Goal: Task Accomplishment & Management: Use online tool/utility

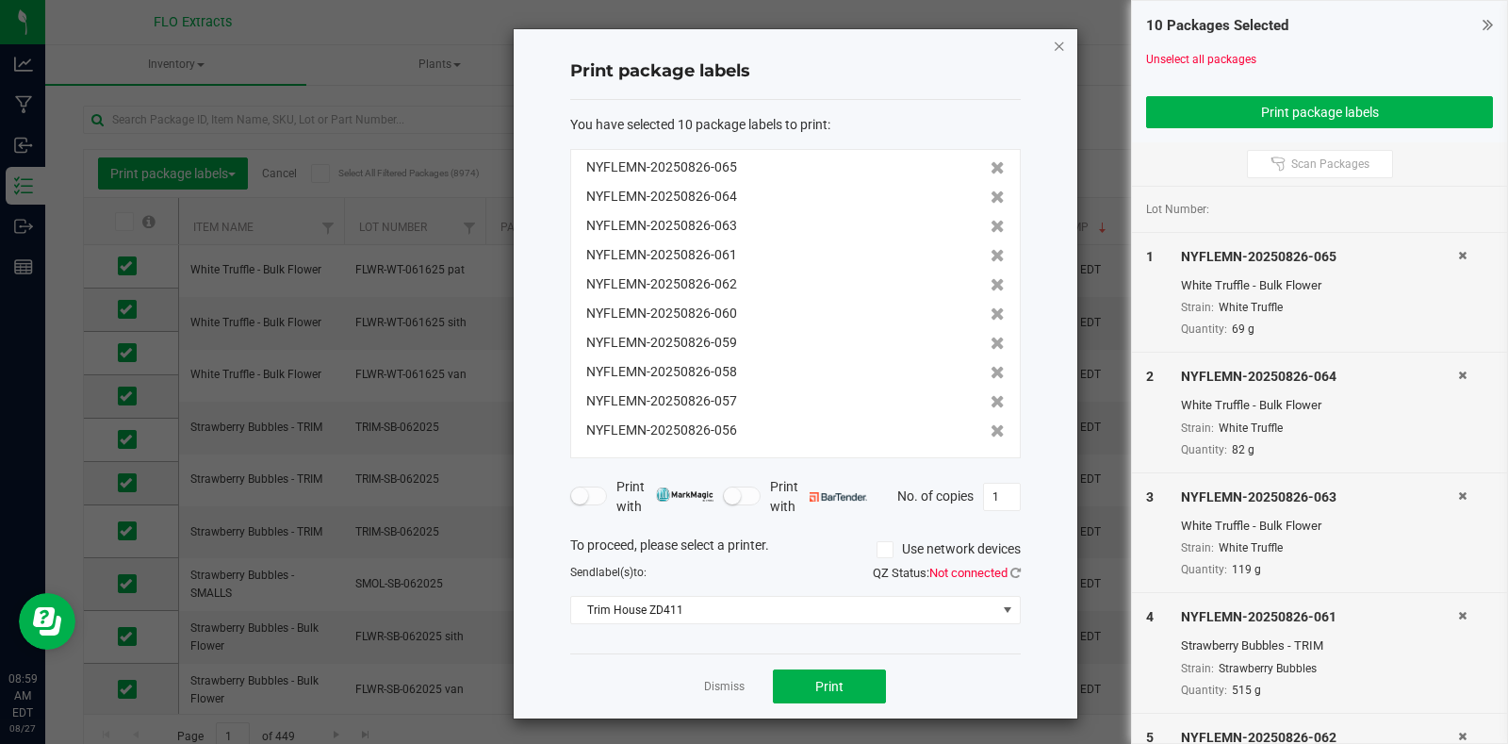
click at [1053, 50] on icon "button" at bounding box center [1059, 45] width 13 height 23
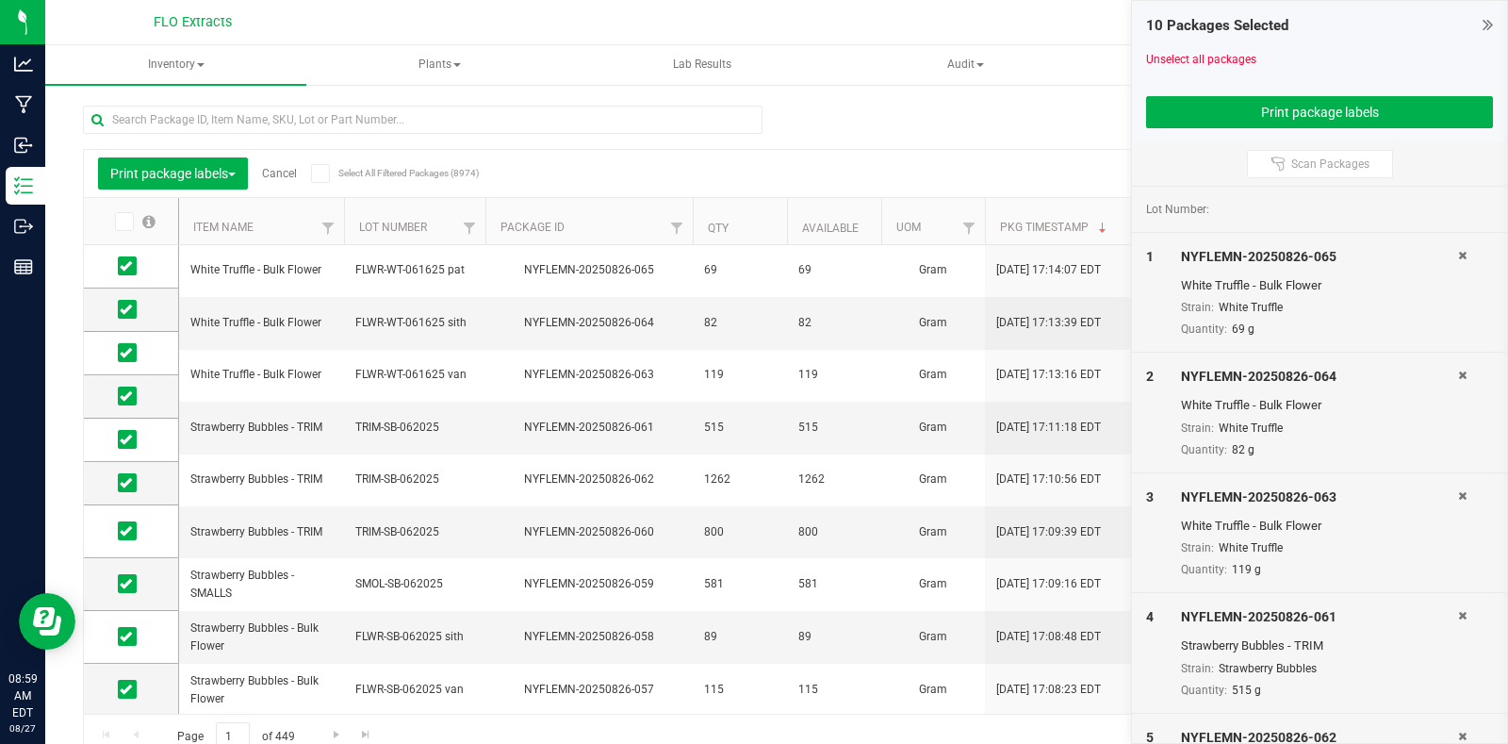
click at [1483, 34] on span at bounding box center [1487, 24] width 10 height 23
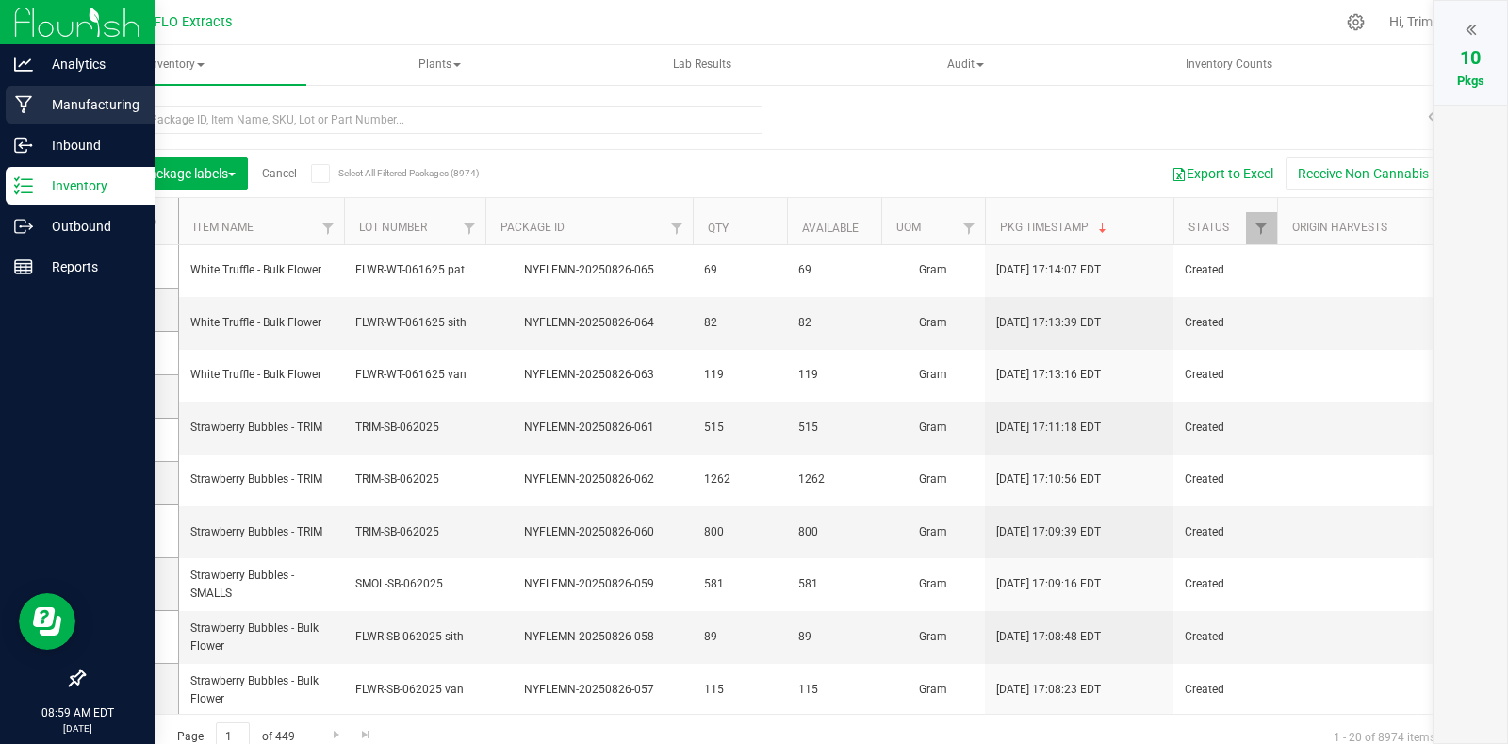
click at [62, 111] on p "Manufacturing" at bounding box center [89, 104] width 113 height 23
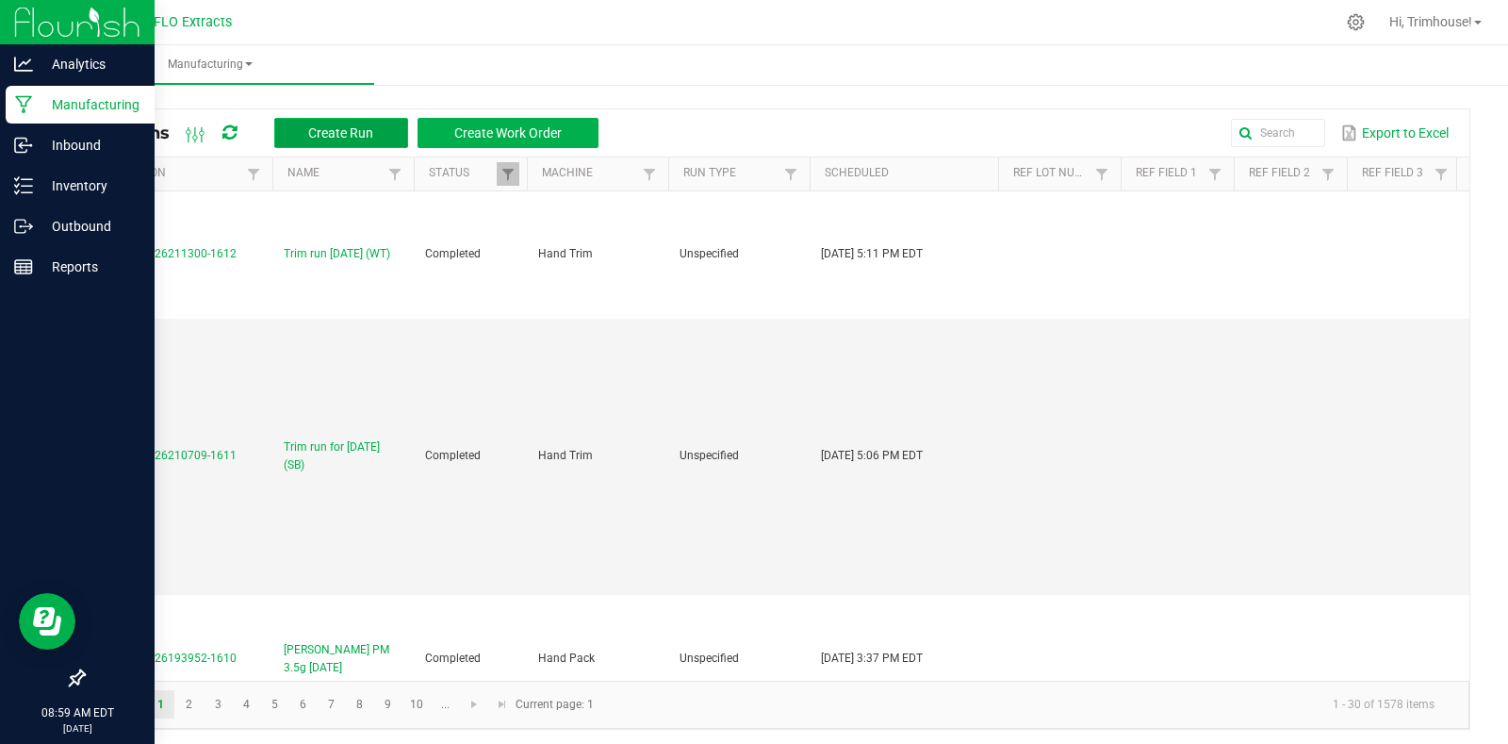
click at [336, 129] on span "Create Run" at bounding box center [340, 132] width 65 height 15
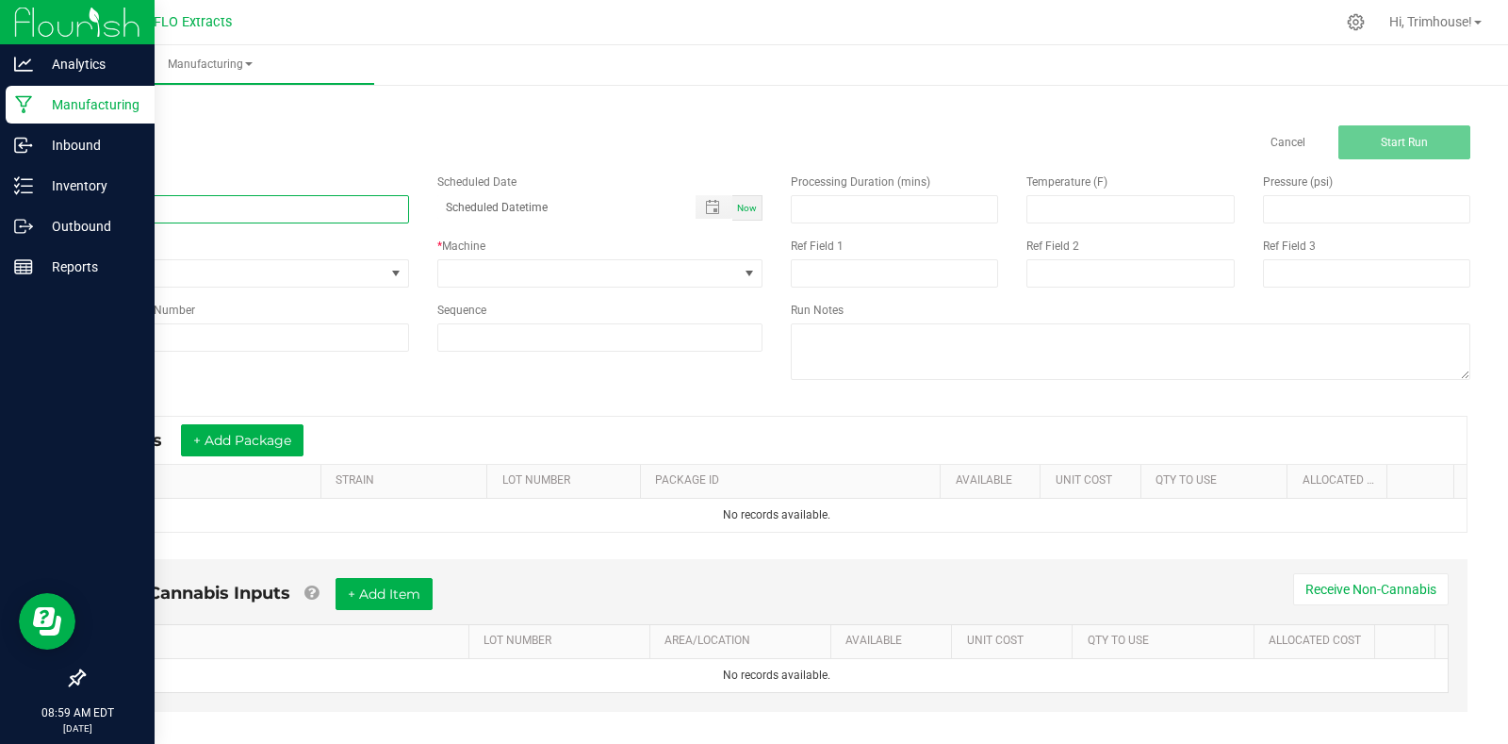
click at [189, 204] on input at bounding box center [246, 209] width 326 height 28
type input "Grind run for [DATE] (SB)"
click at [741, 205] on span "Now" at bounding box center [747, 208] width 20 height 10
type input "[DATE] 8:59 AM"
click at [671, 284] on span at bounding box center [588, 273] width 301 height 26
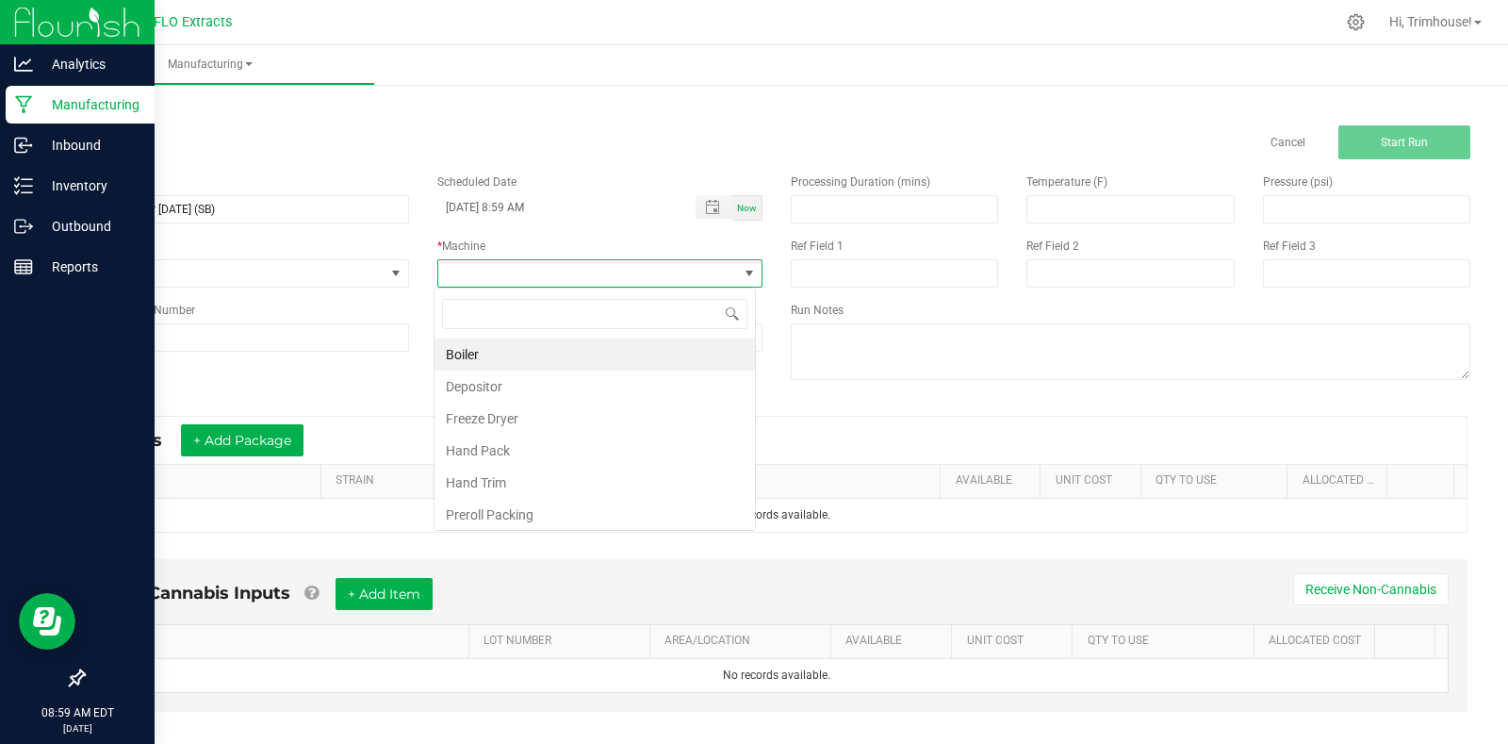
scroll to position [28, 322]
type input "trim"
click at [652, 354] on li "Hand Trim" at bounding box center [594, 354] width 320 height 32
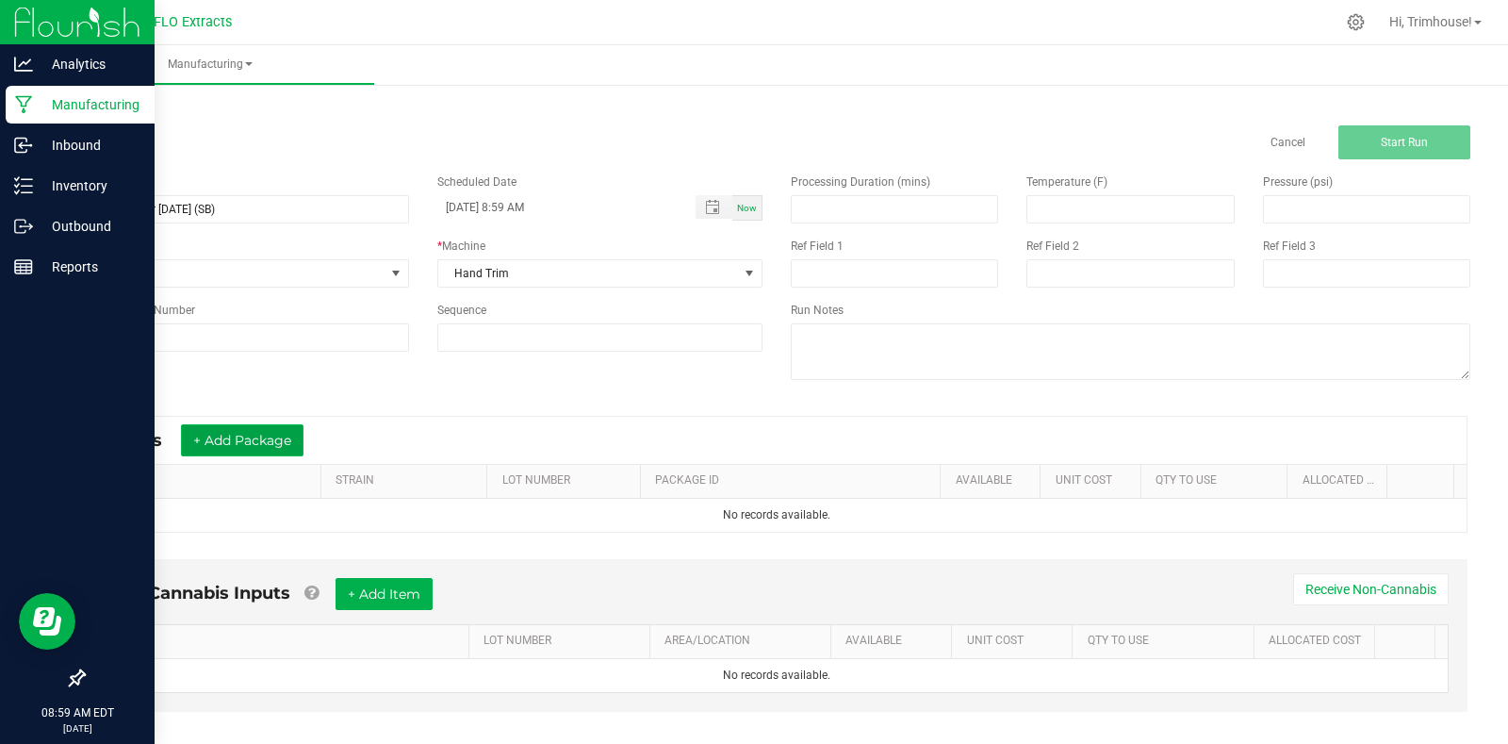
click at [279, 449] on button "+ Add Package" at bounding box center [242, 440] width 123 height 32
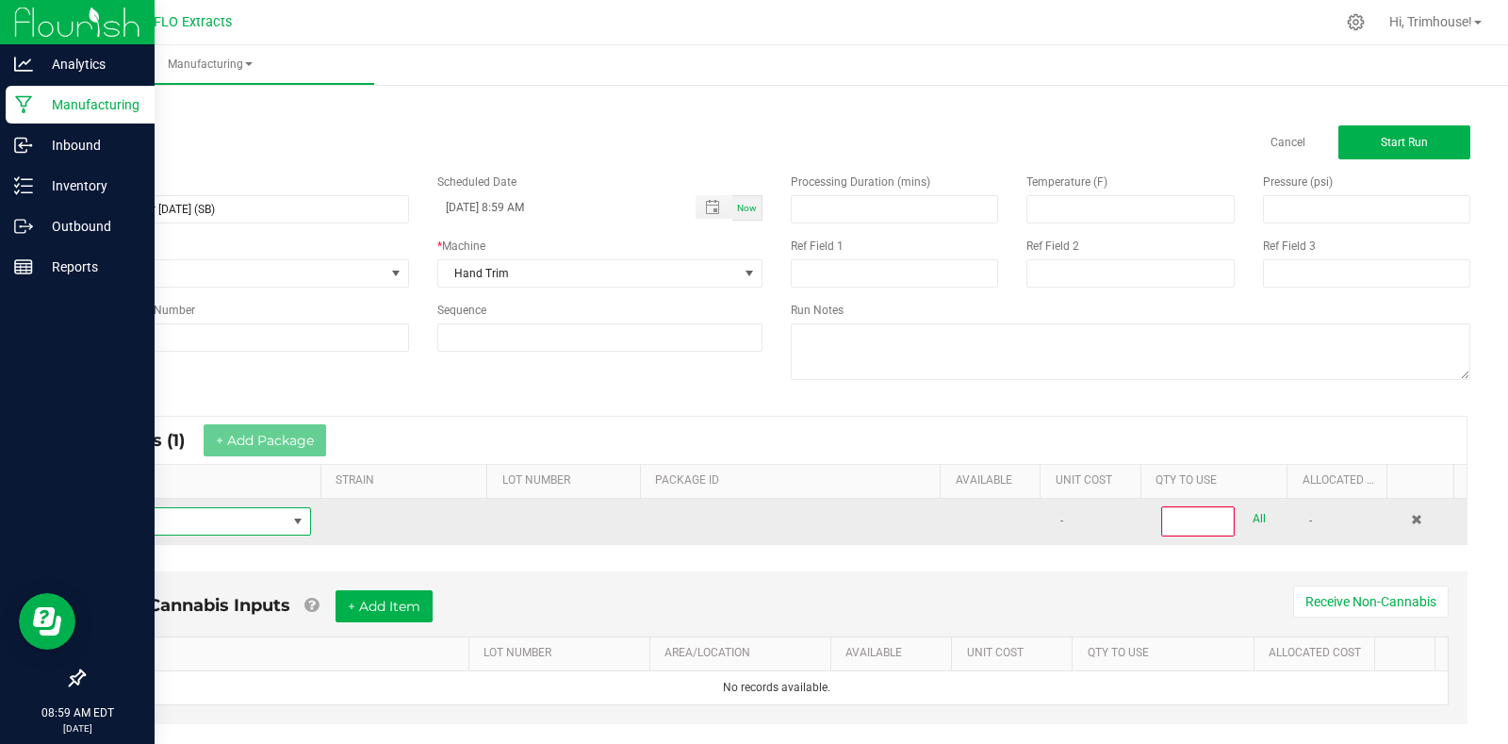
click at [295, 523] on span "NO DATA FOUND" at bounding box center [297, 521] width 15 height 15
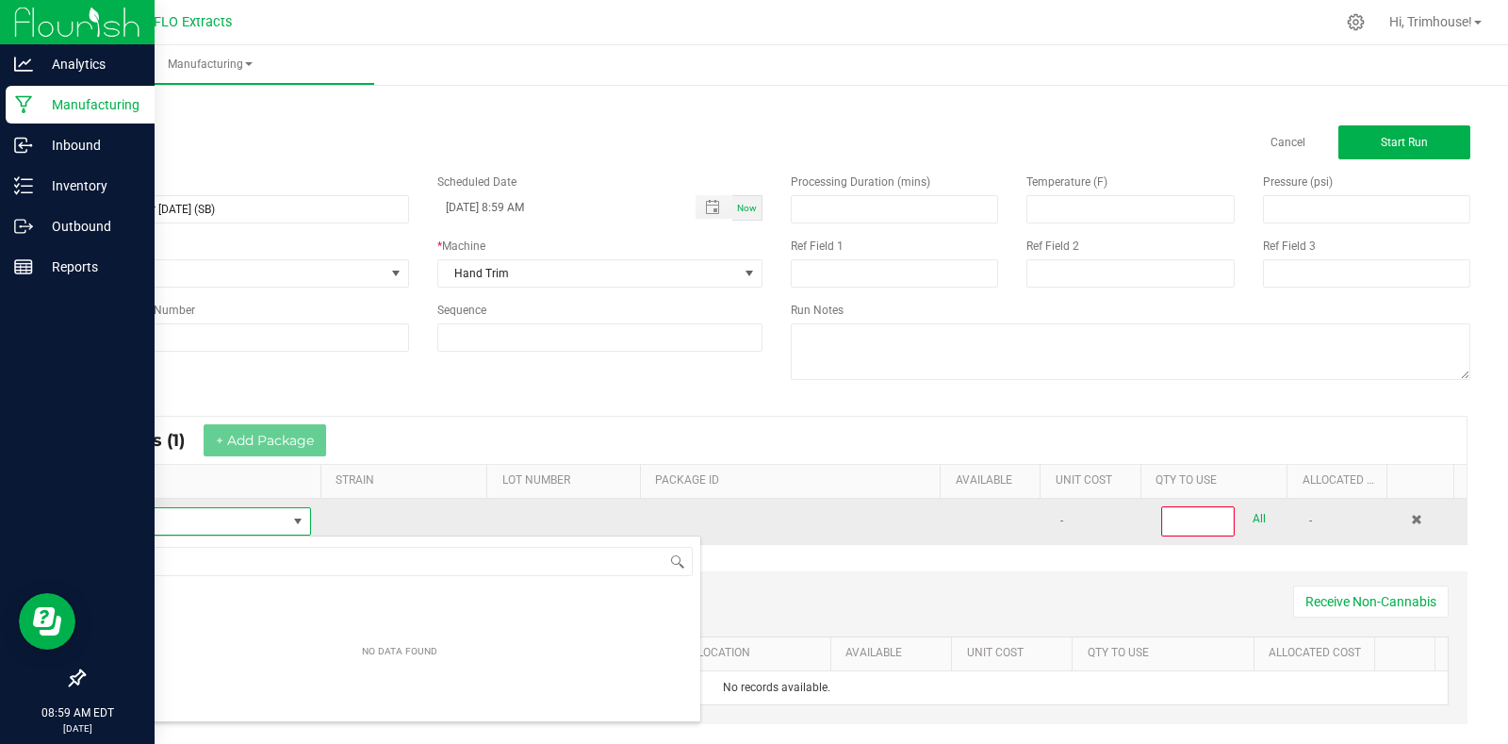
scroll to position [28, 206]
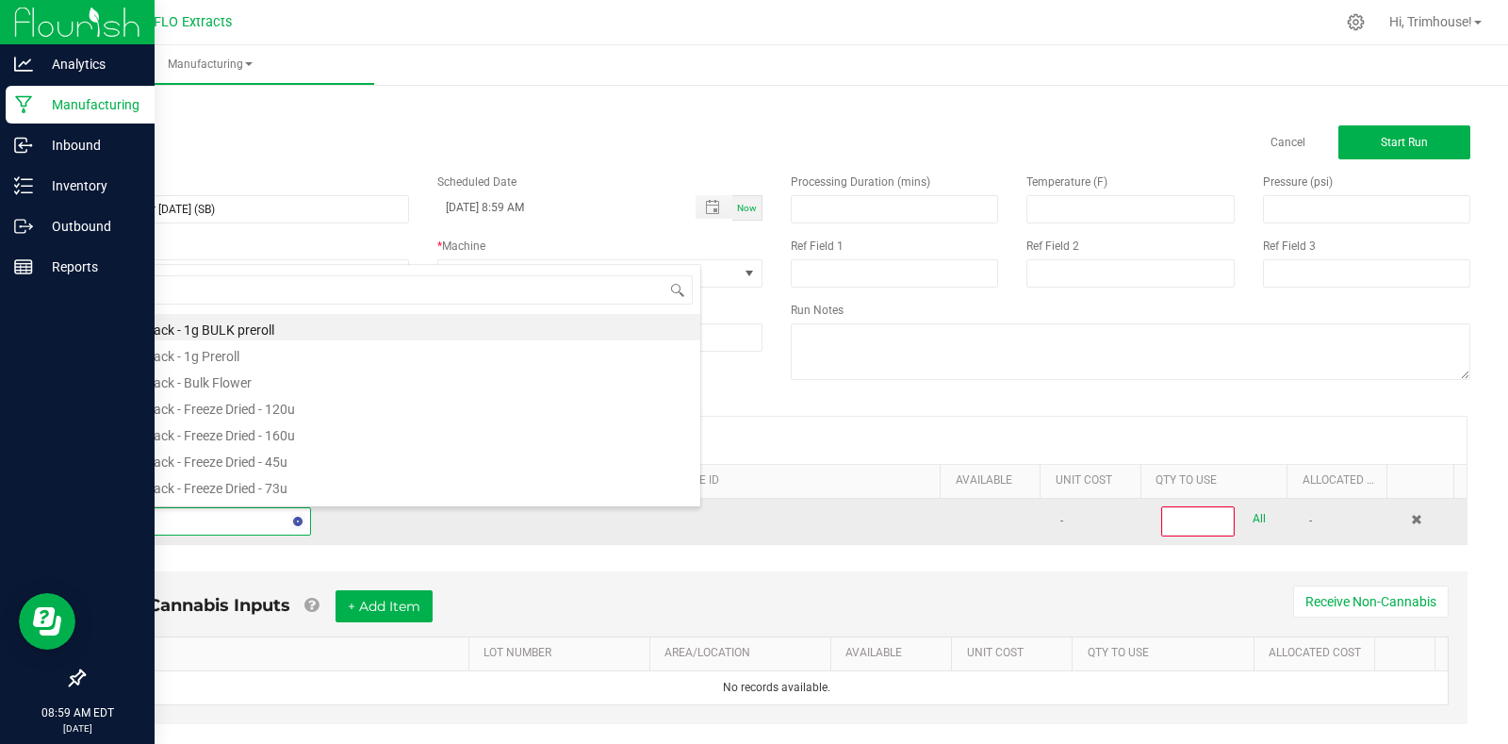
type input "bles"
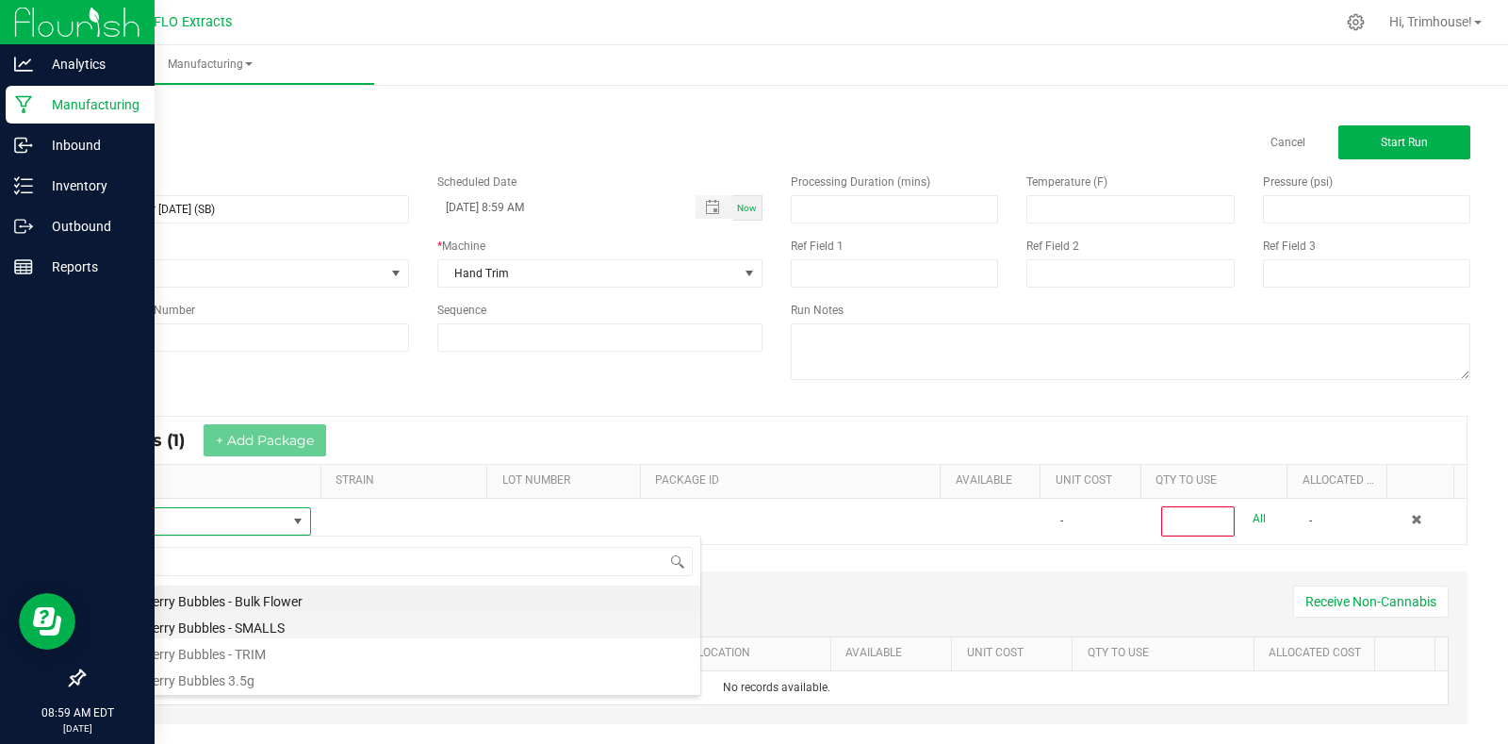
click at [307, 619] on li "Strawberry Bubbles - SMALLS" at bounding box center [399, 625] width 601 height 26
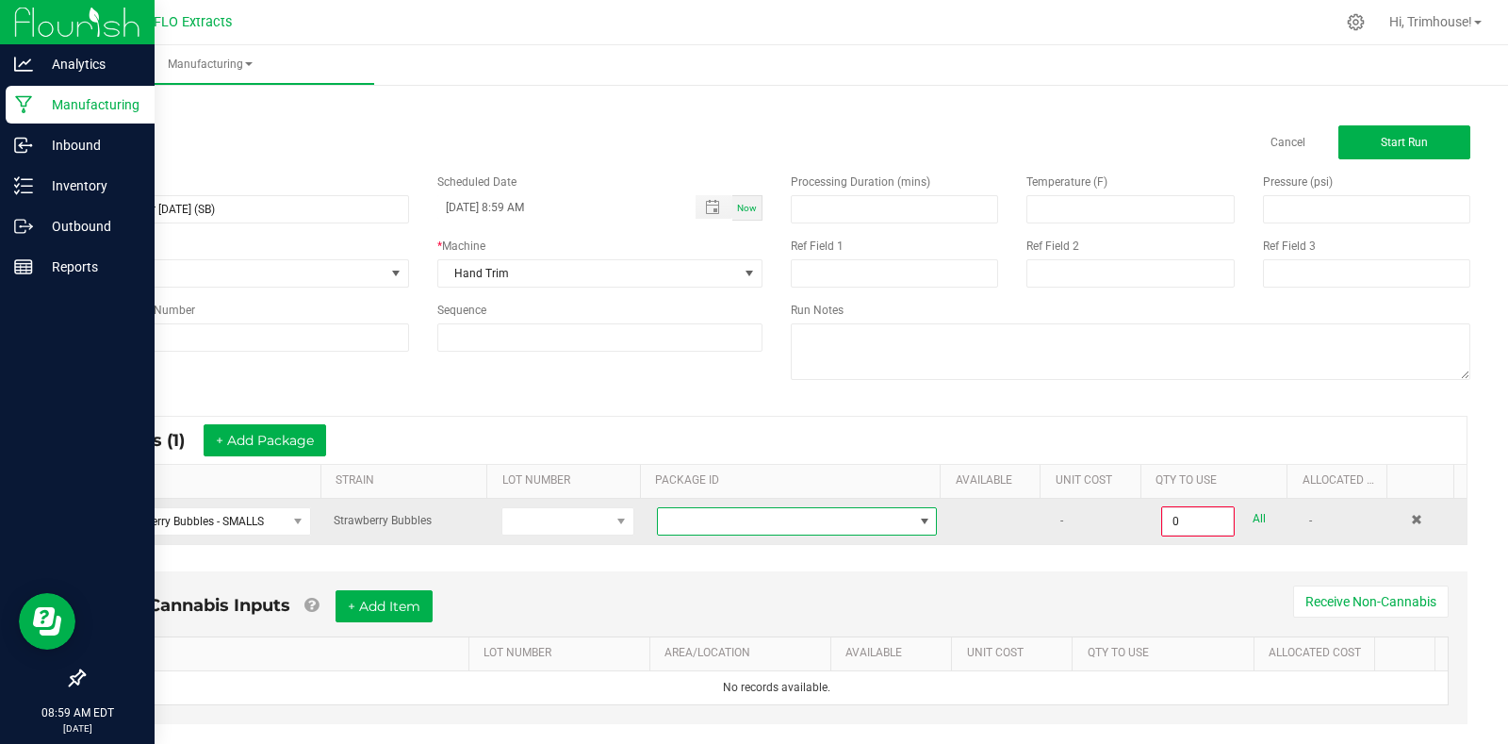
click at [862, 523] on span at bounding box center [785, 521] width 254 height 26
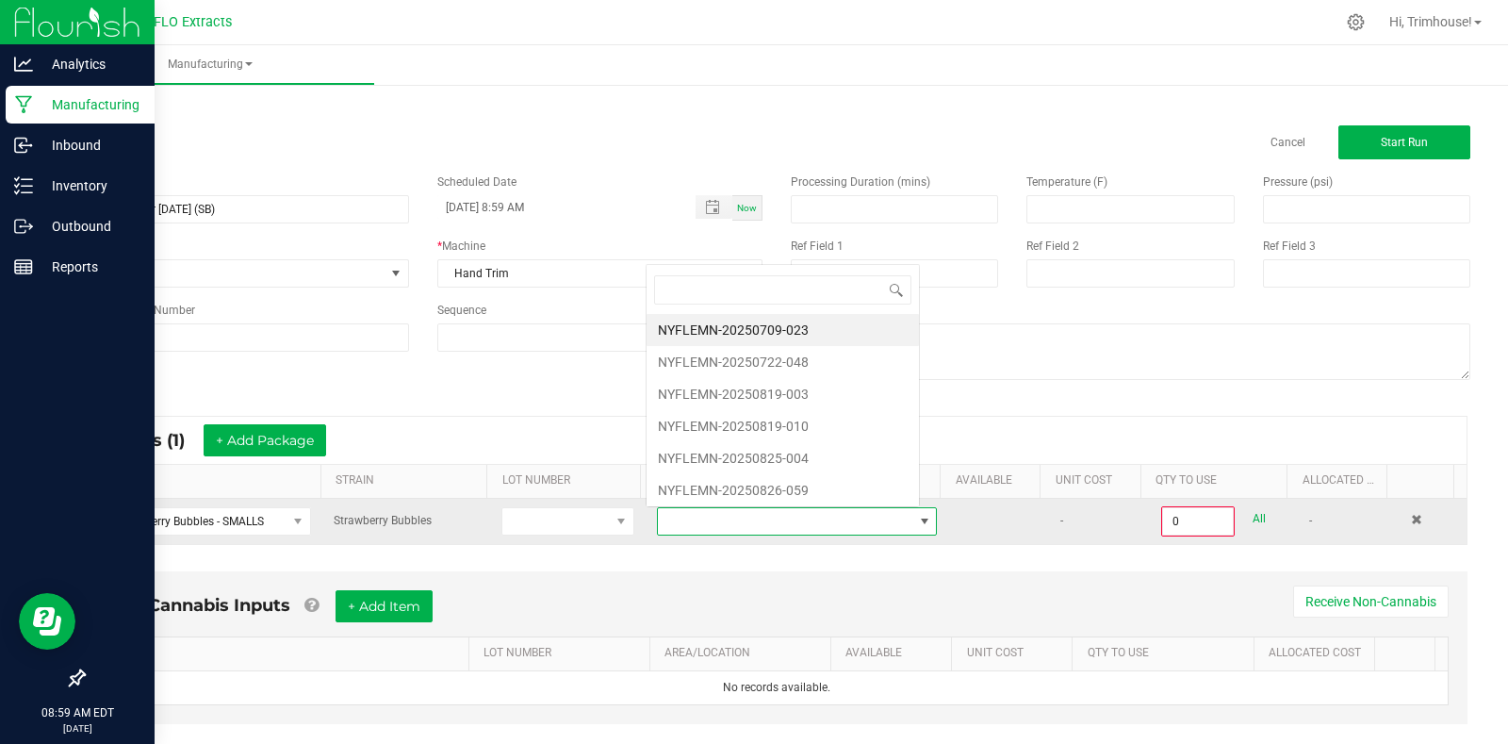
scroll to position [28, 271]
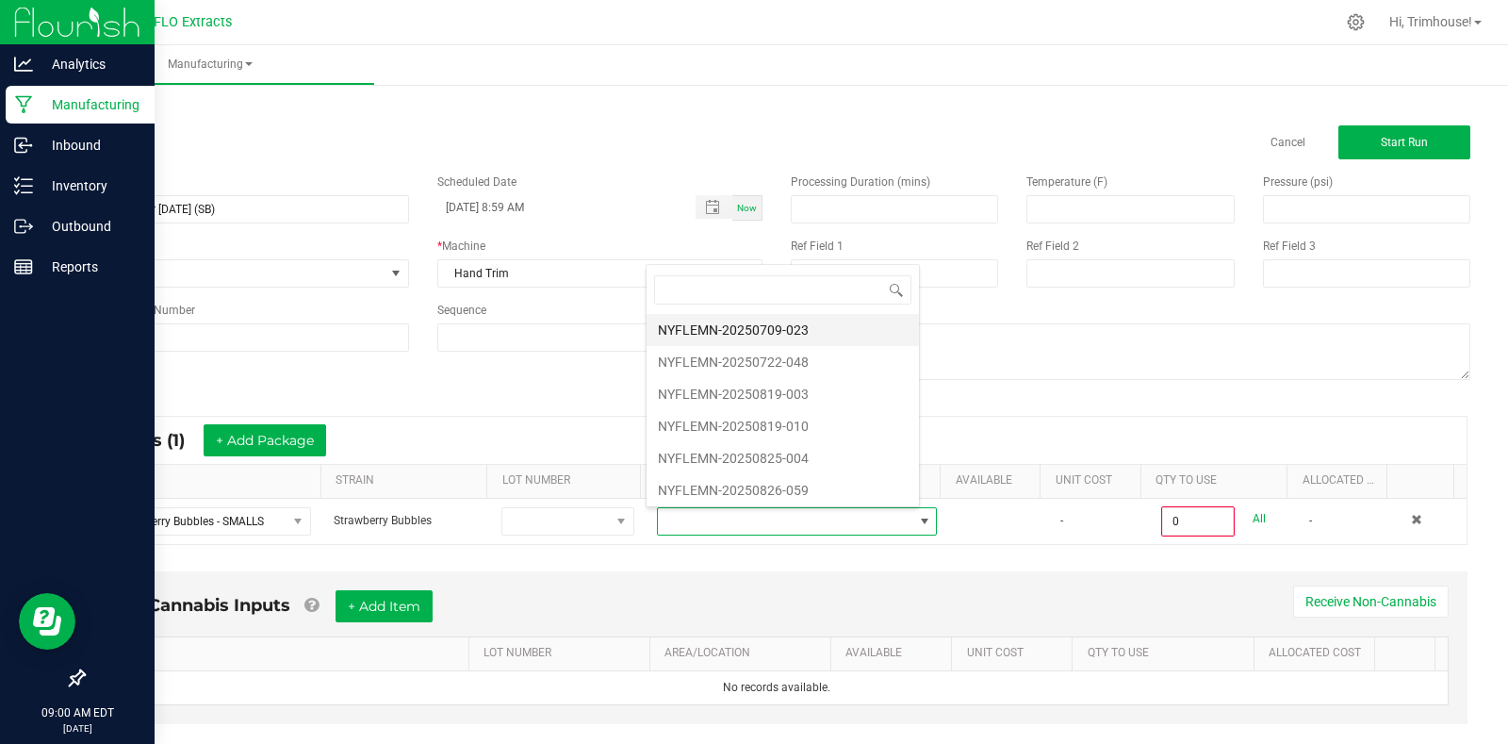
click at [819, 333] on li "NYFLEMN-20250709-023" at bounding box center [783, 330] width 272 height 32
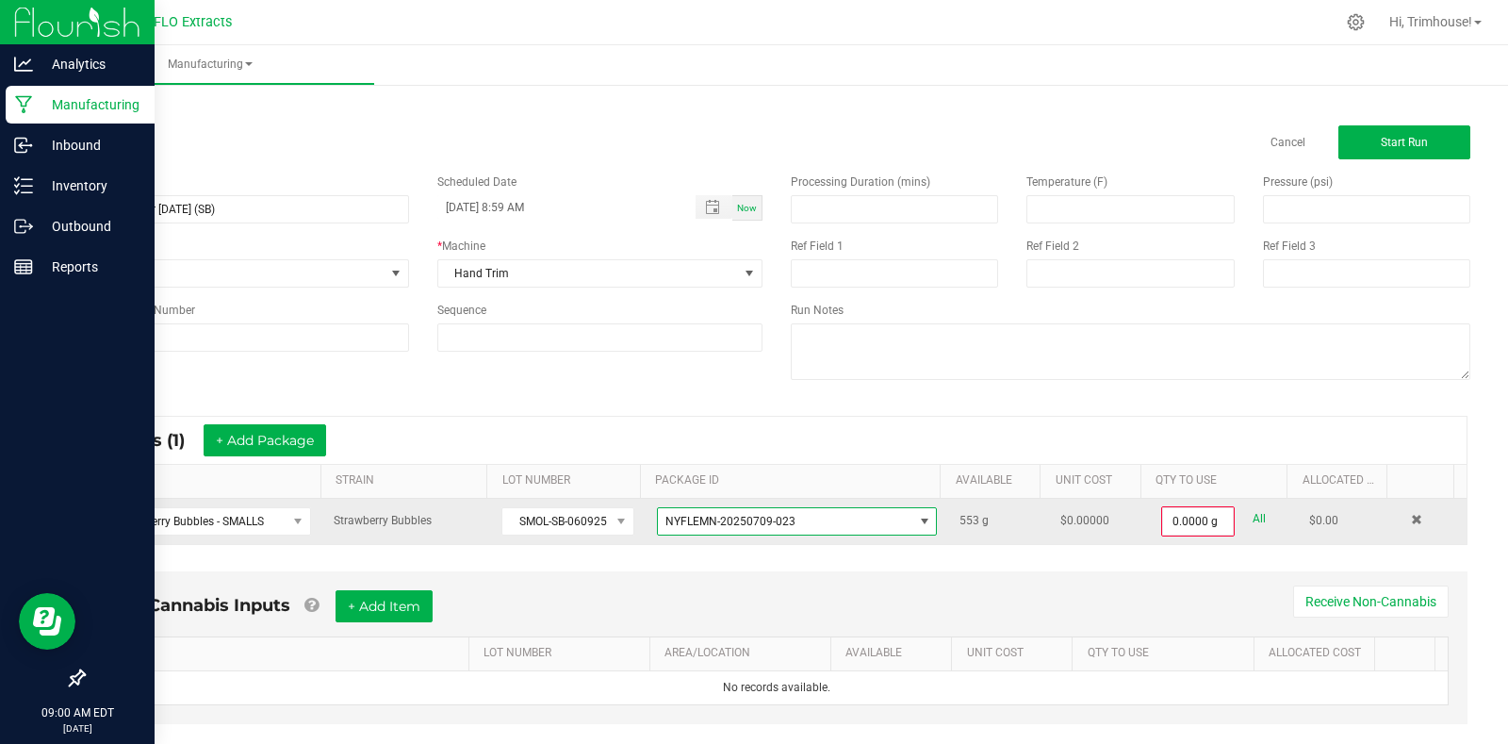
click at [912, 520] on span at bounding box center [924, 521] width 24 height 26
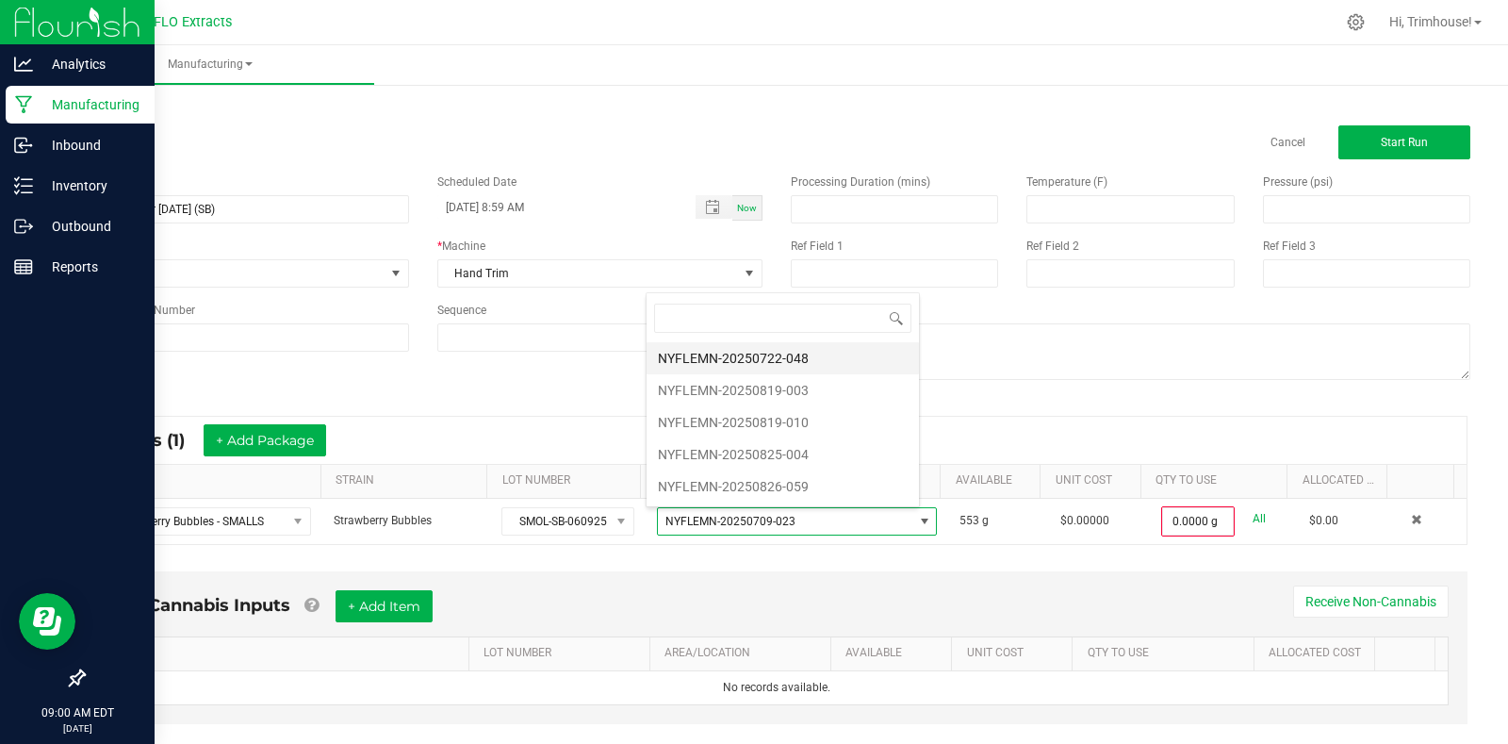
click at [826, 357] on li "NYFLEMN-20250722-048" at bounding box center [783, 358] width 272 height 32
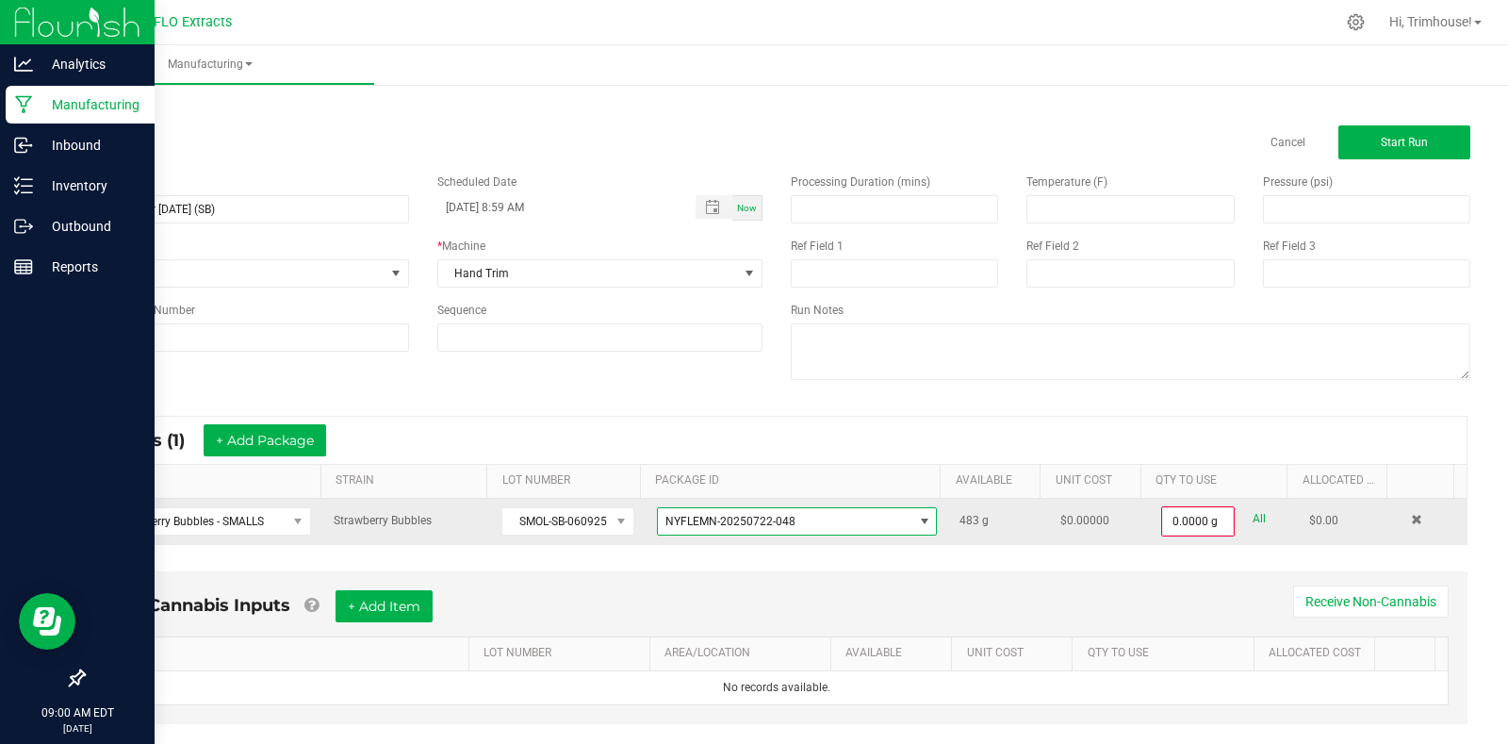
click at [917, 524] on span at bounding box center [924, 521] width 15 height 15
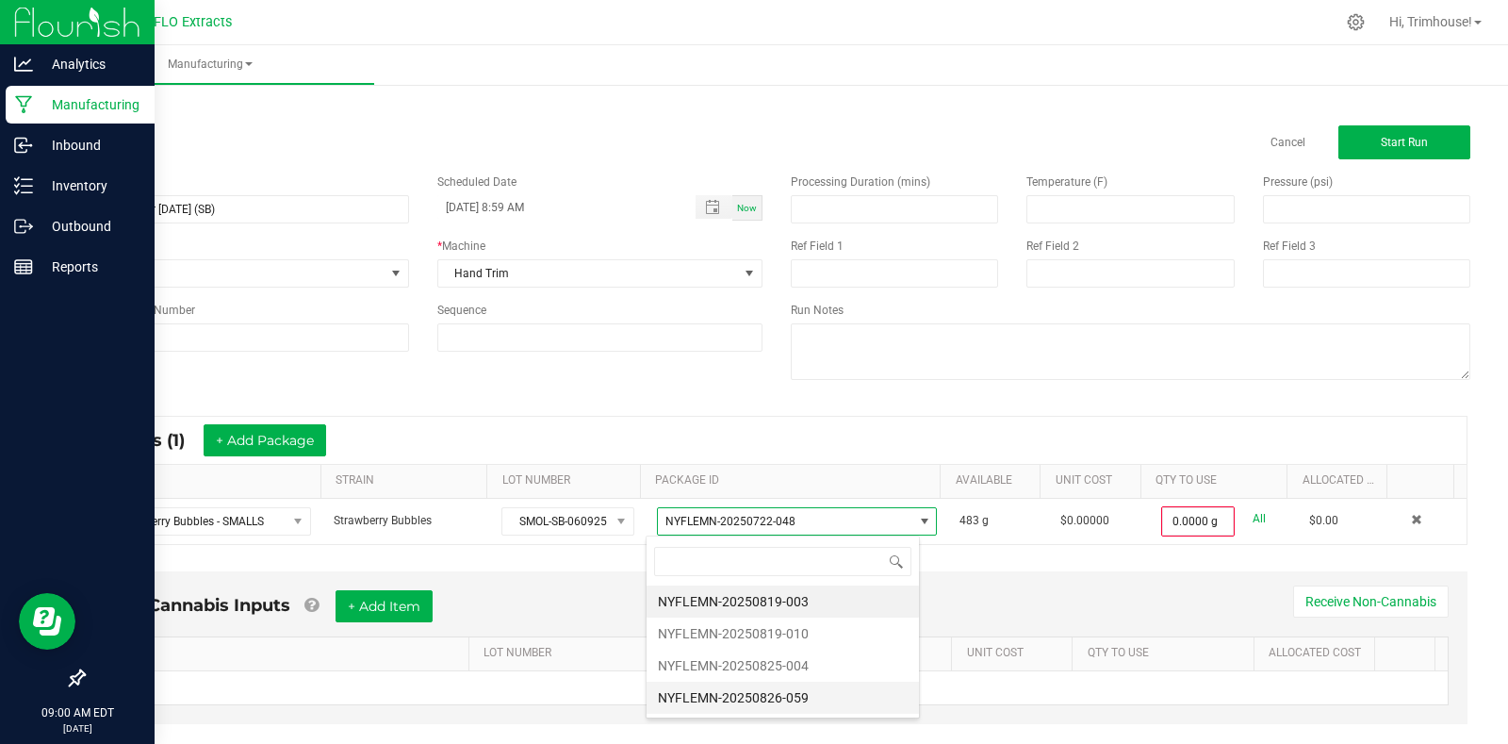
click at [810, 696] on li "NYFLEMN-20250826-059" at bounding box center [783, 697] width 272 height 32
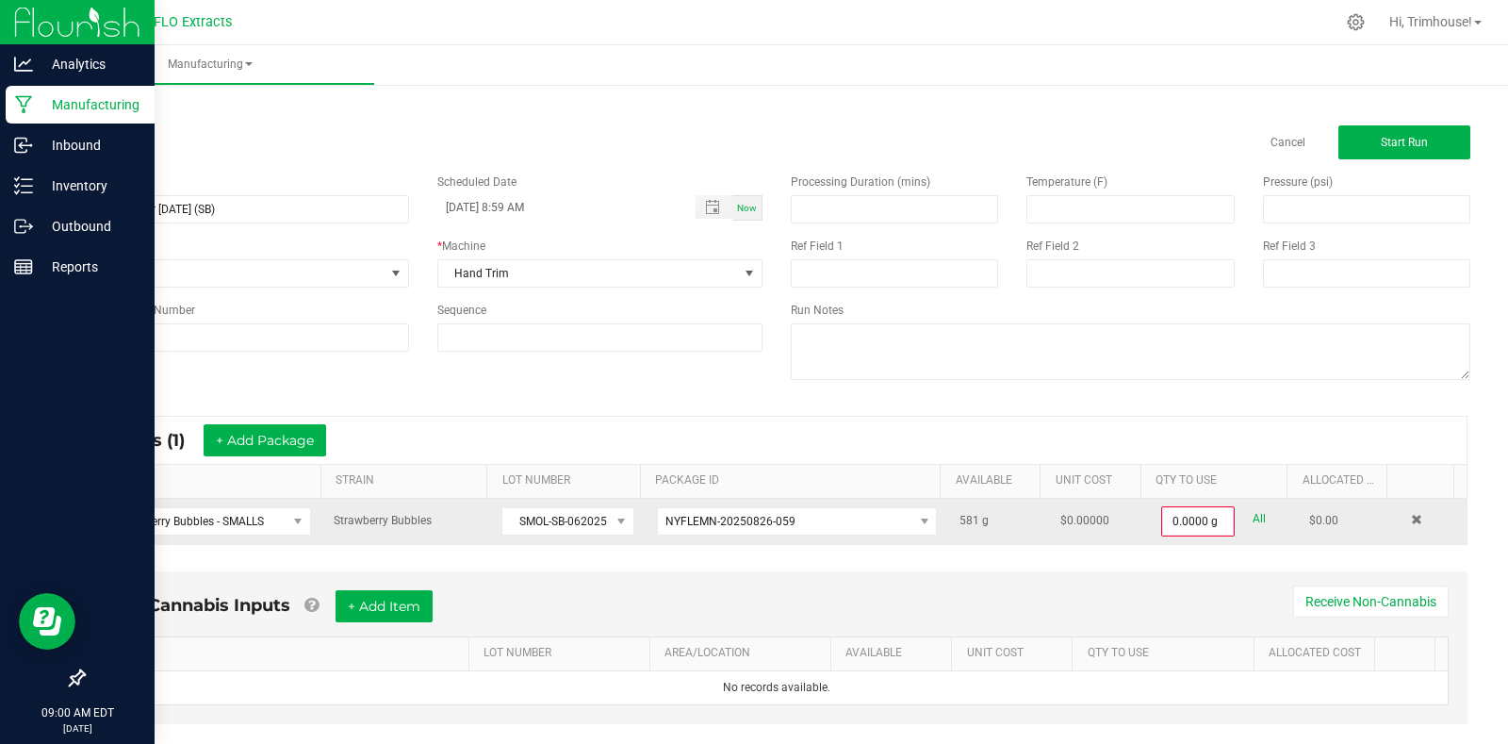
click at [1252, 518] on link "All" at bounding box center [1258, 518] width 13 height 25
type input "581.0000 g"
click at [1396, 140] on span "Start Run" at bounding box center [1404, 142] width 47 height 13
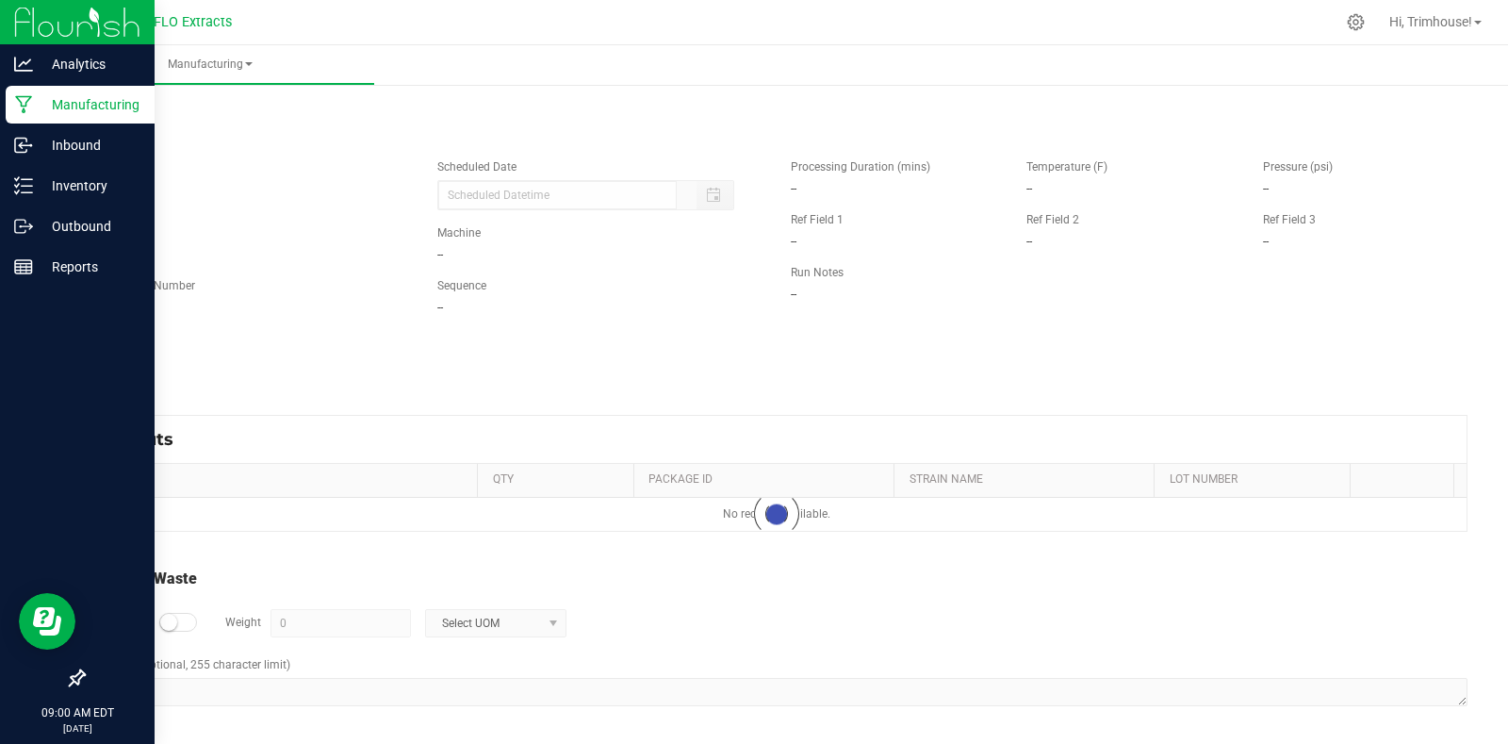
type input "[DATE] 8:59 AM"
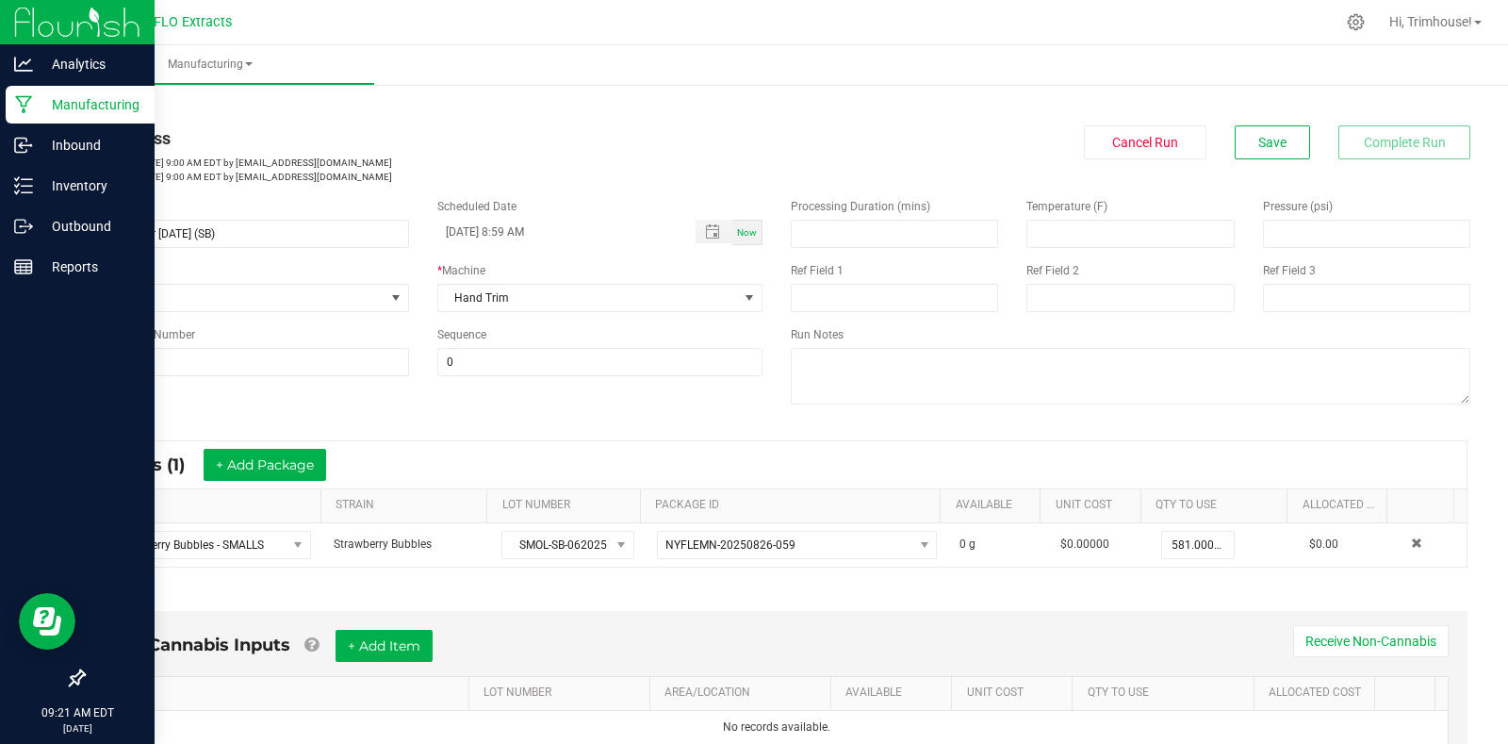
click at [77, 104] on p "Manufacturing" at bounding box center [89, 104] width 113 height 23
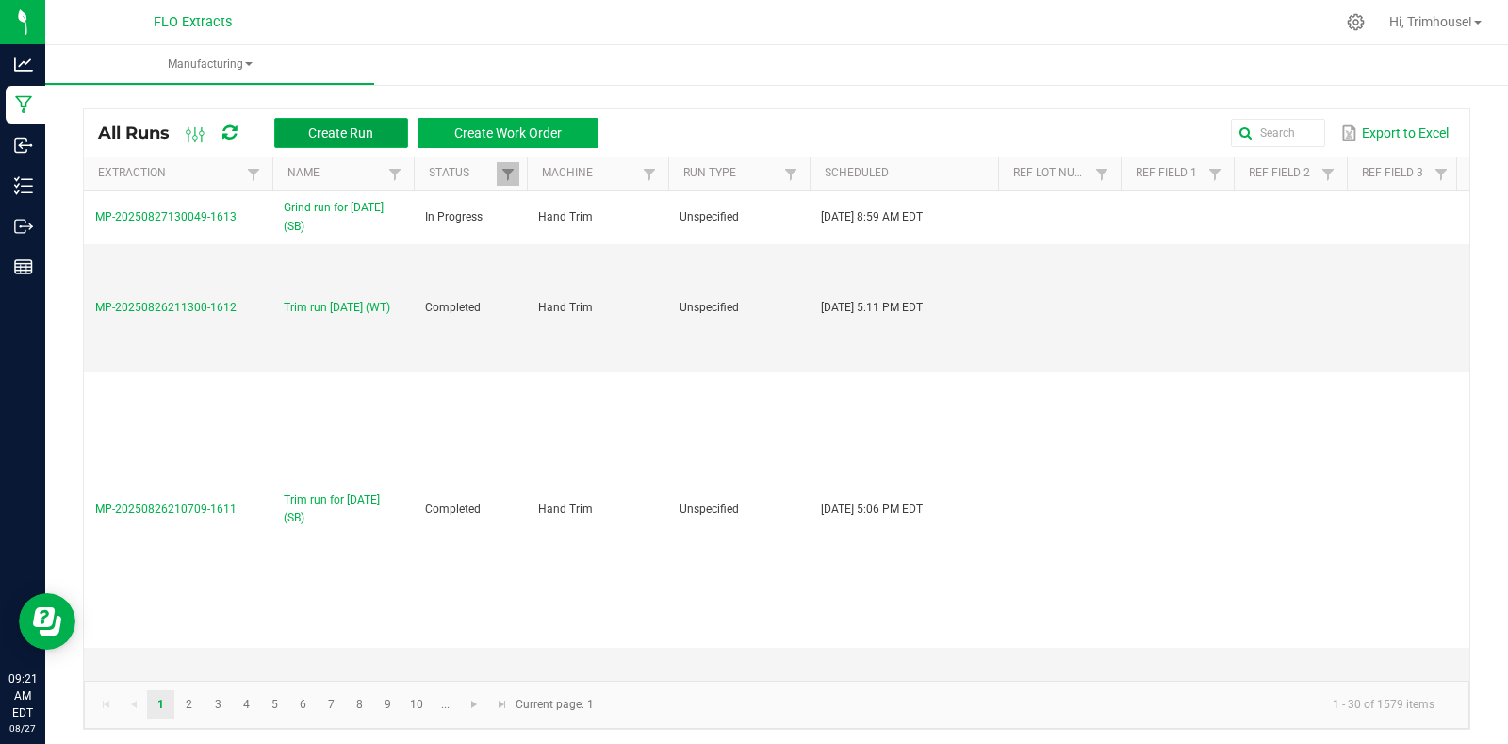
click at [360, 125] on span "Create Run" at bounding box center [340, 132] width 65 height 15
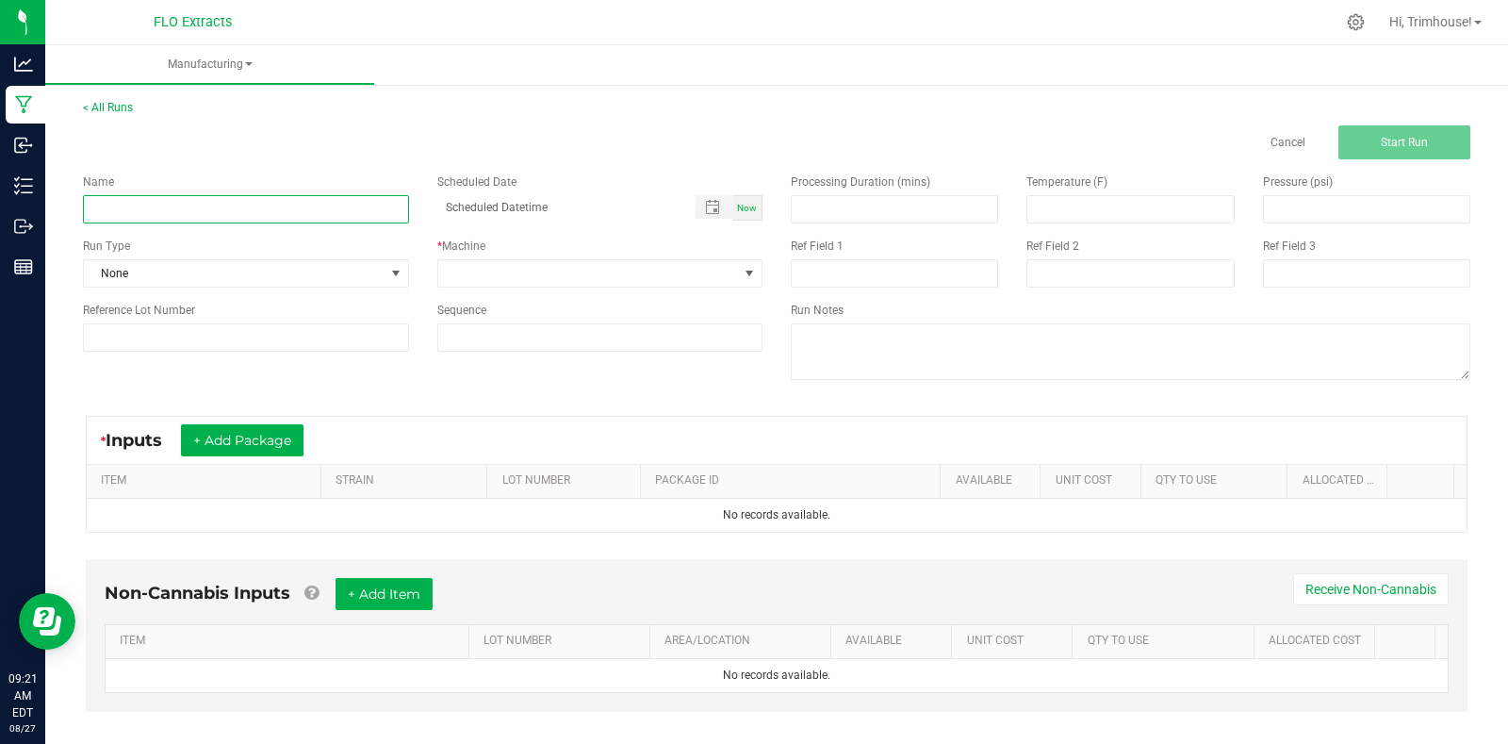
click at [243, 214] on input at bounding box center [246, 209] width 326 height 28
type input "Grind run for [DATE] (WT)"
click at [746, 194] on div "Scheduled Date Now" at bounding box center [600, 196] width 354 height 47
click at [745, 205] on span "Now" at bounding box center [747, 208] width 20 height 10
type input "[DATE] 9:21 AM"
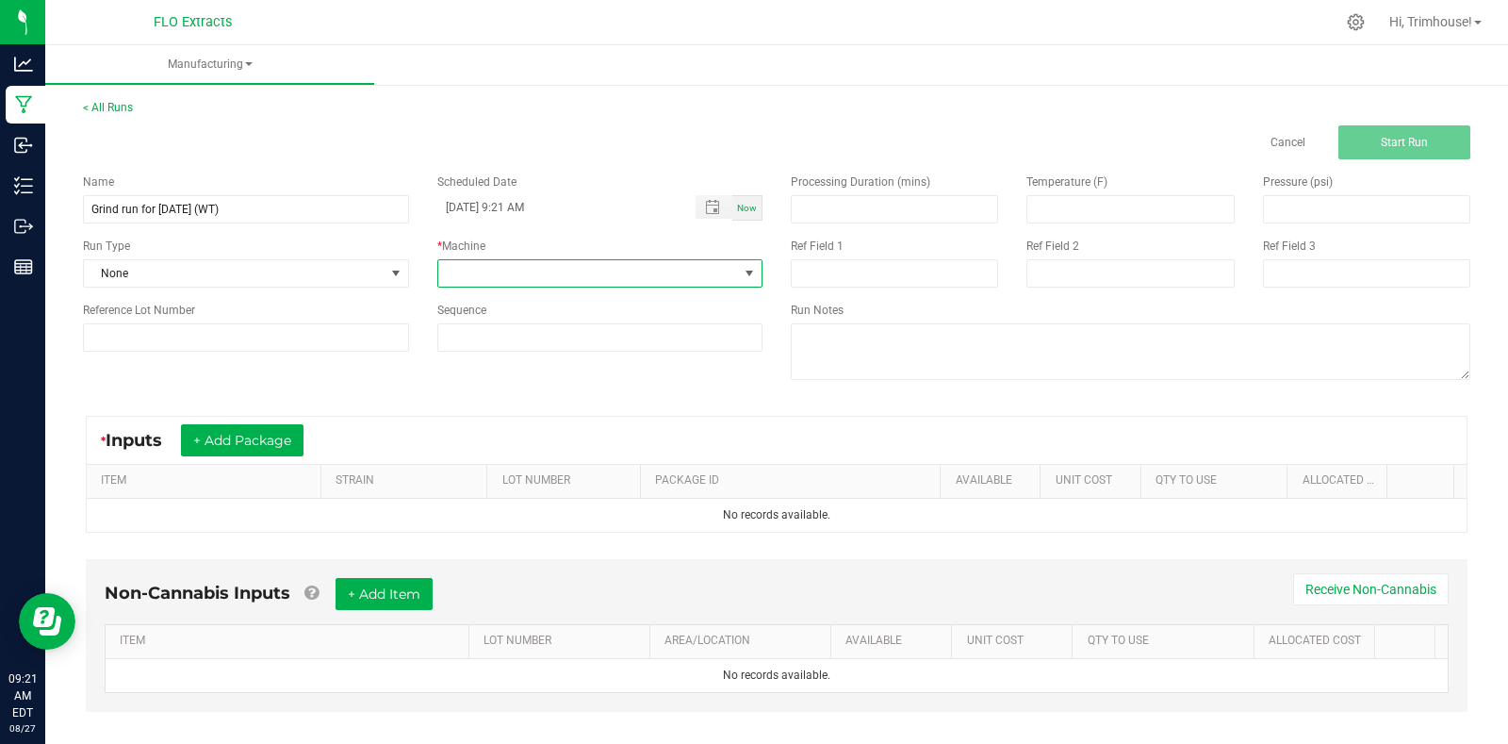
click at [742, 269] on span at bounding box center [749, 273] width 15 height 15
type input "grinder"
click at [604, 352] on li "Rocket Box & Grinder" at bounding box center [594, 354] width 320 height 32
click at [269, 443] on button "+ Add Package" at bounding box center [242, 440] width 123 height 32
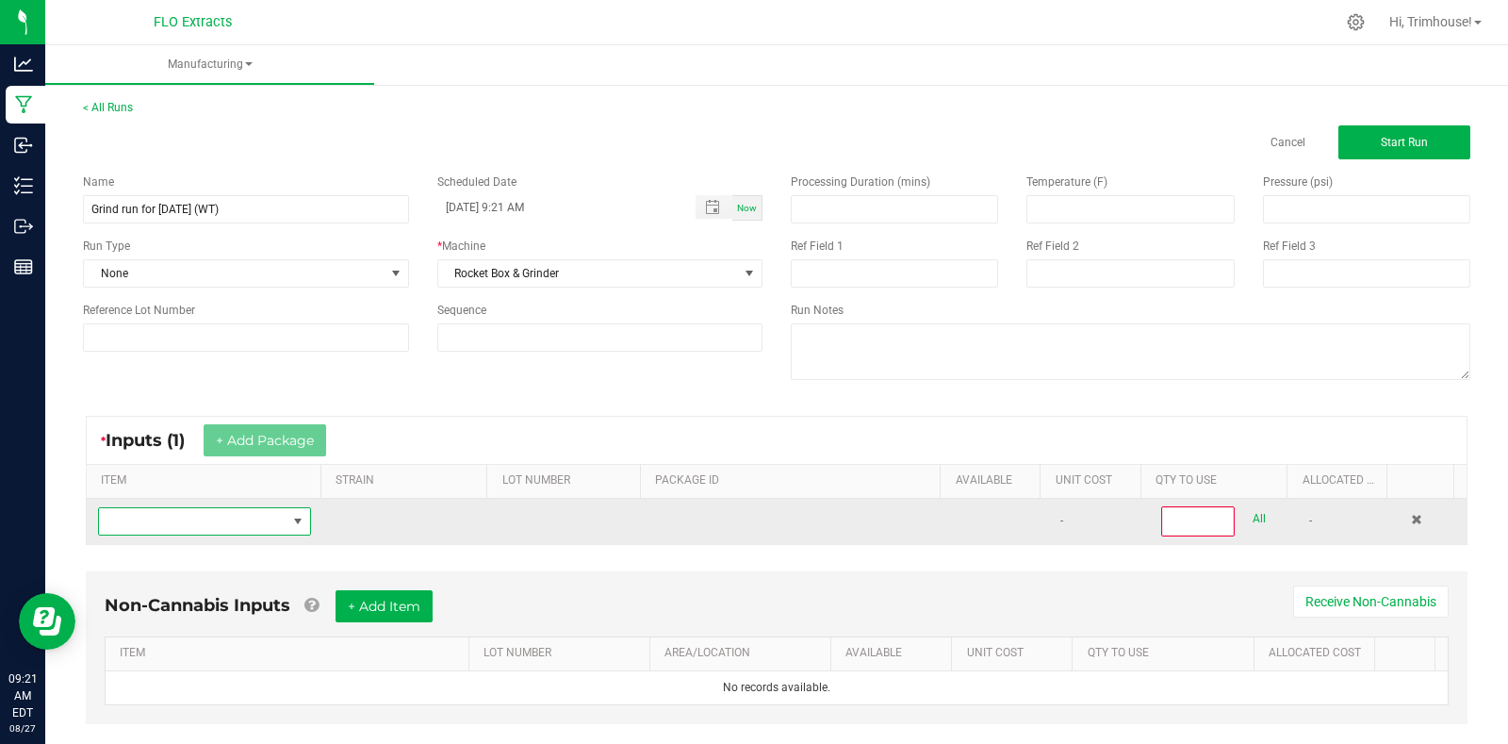
click at [215, 524] on span "NO DATA FOUND" at bounding box center [193, 521] width 188 height 26
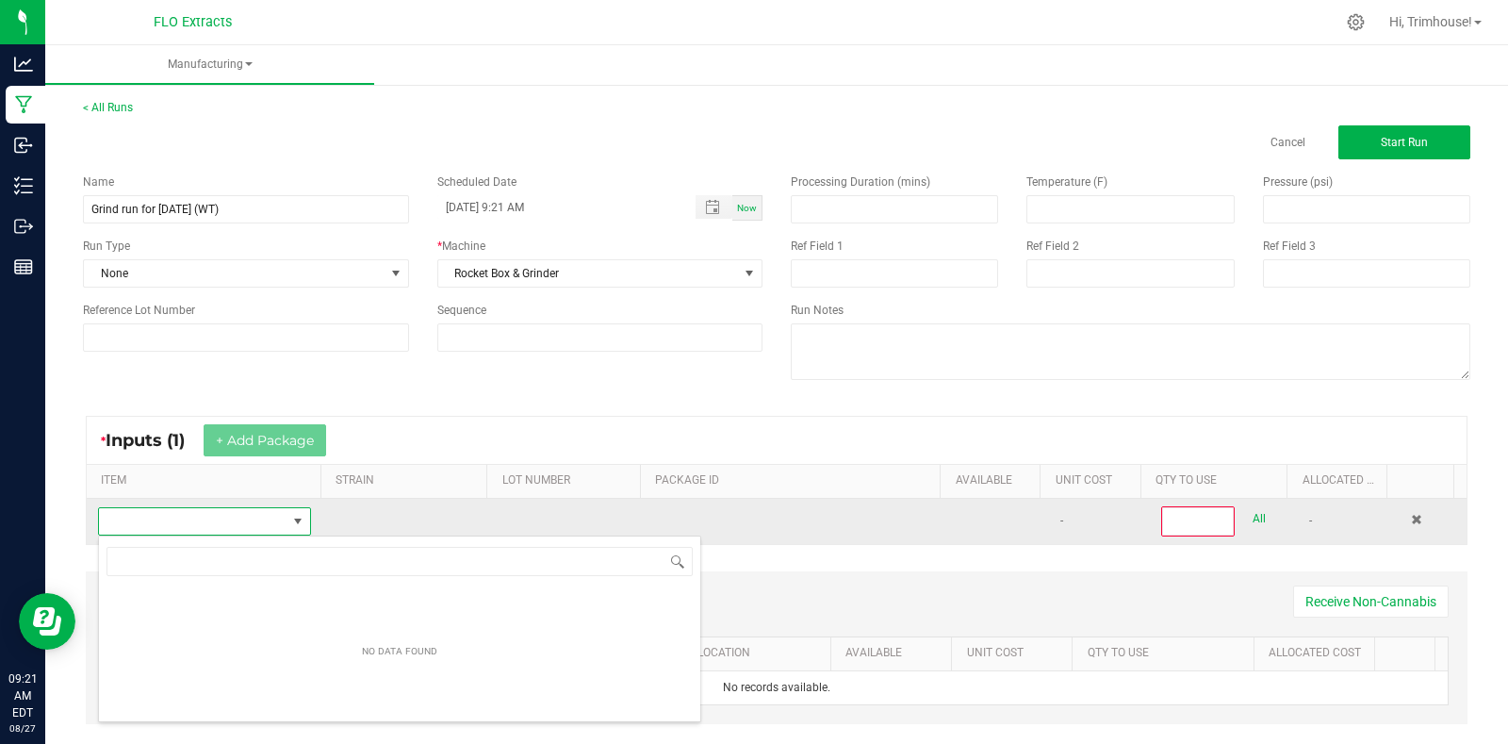
scroll to position [28, 206]
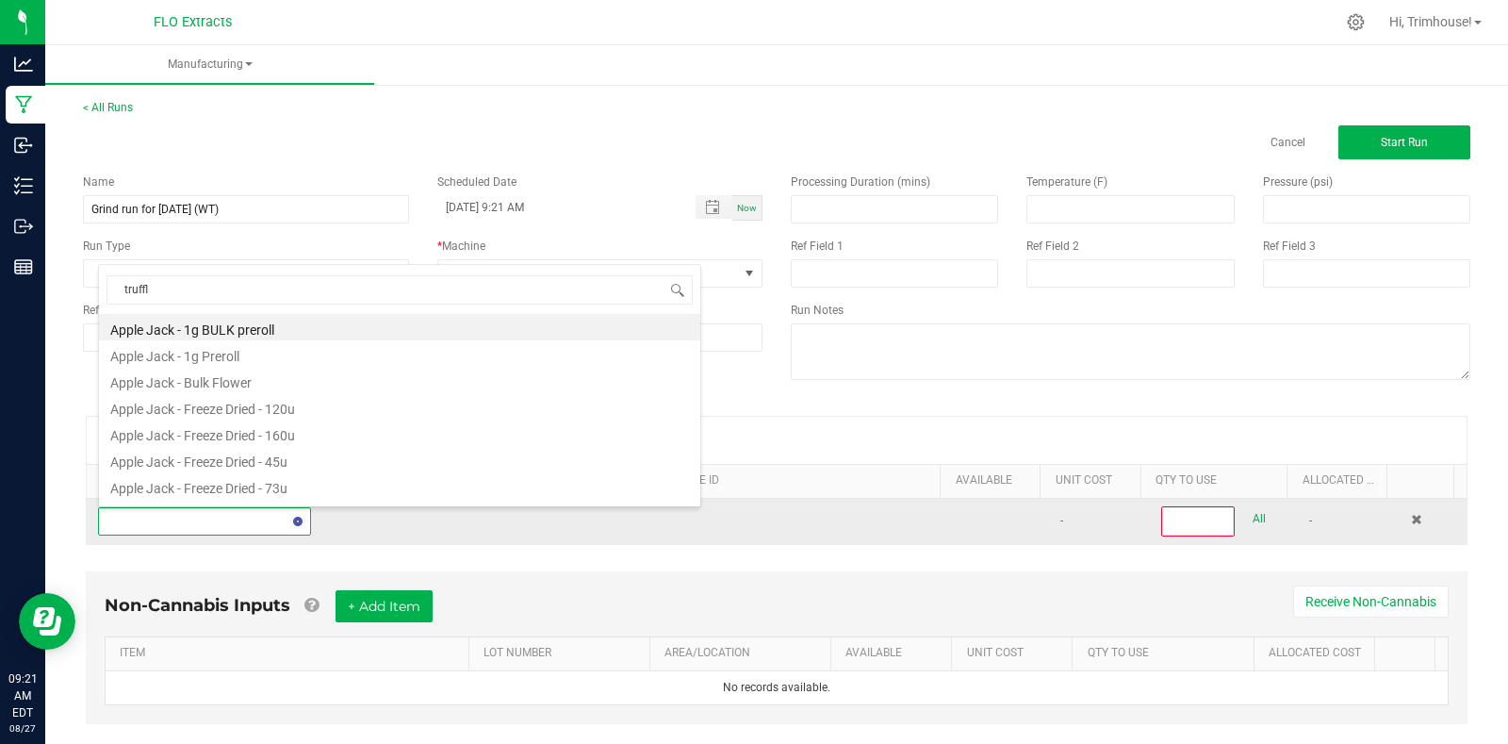
type input "truffle"
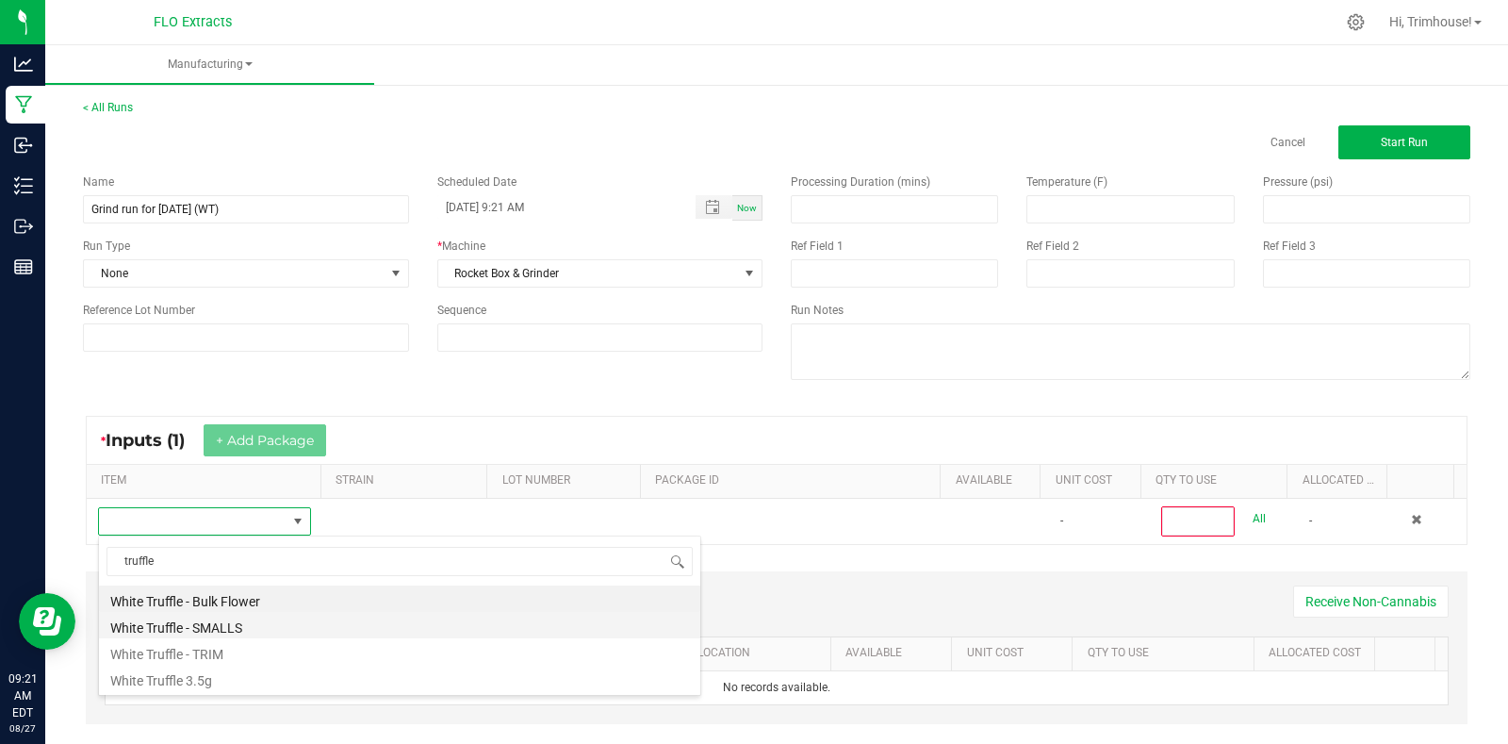
click at [223, 629] on li "White Truffle - SMALLS" at bounding box center [399, 625] width 601 height 26
type input "0"
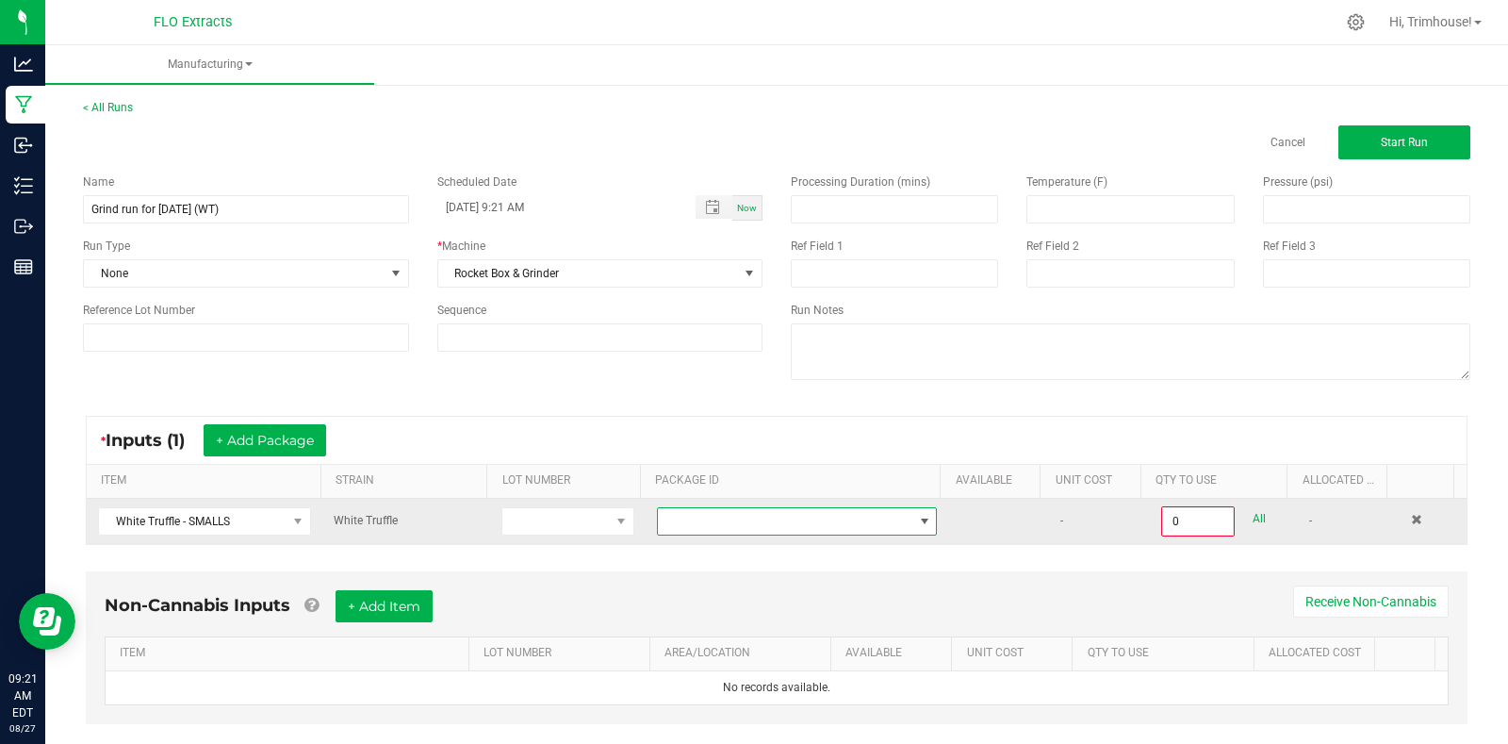
click at [718, 517] on span at bounding box center [785, 521] width 254 height 26
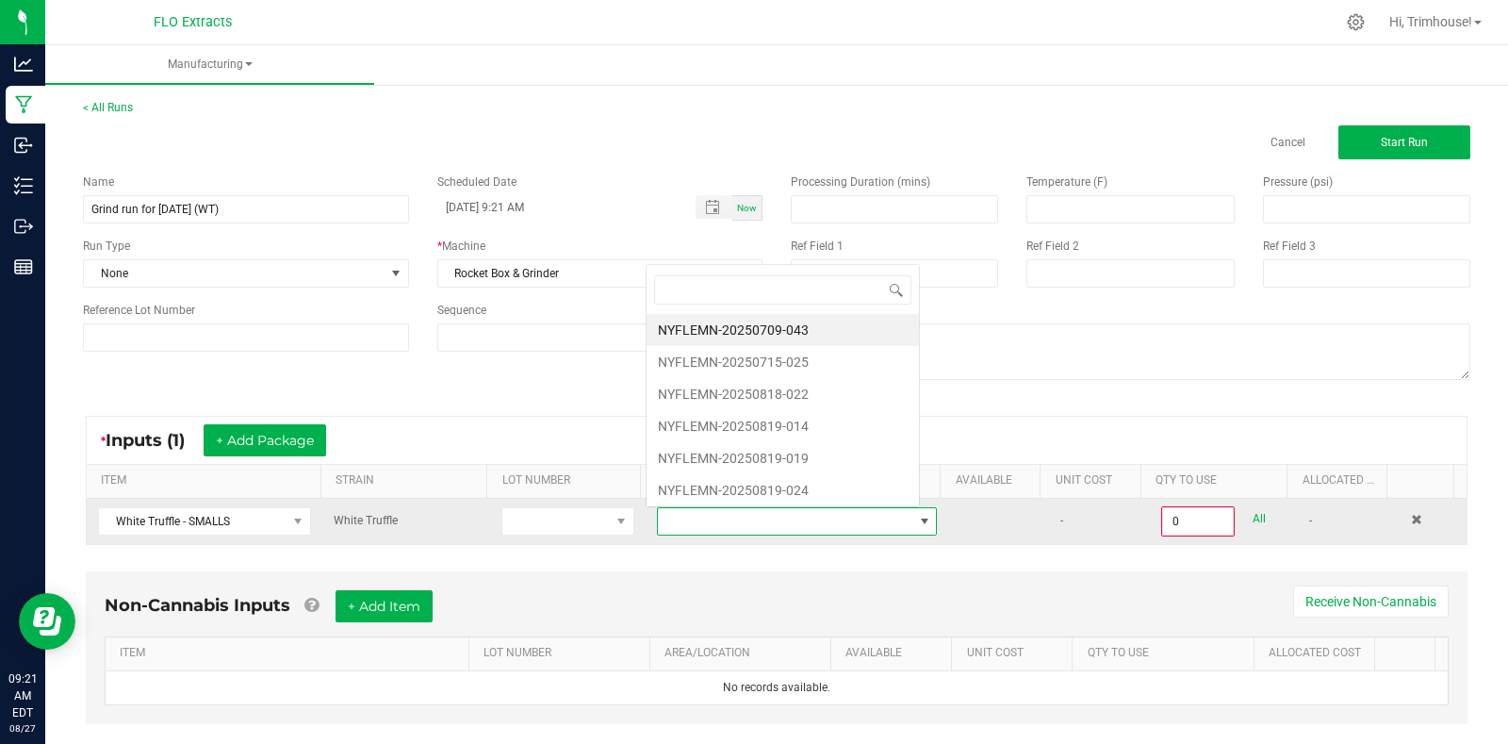
scroll to position [28, 271]
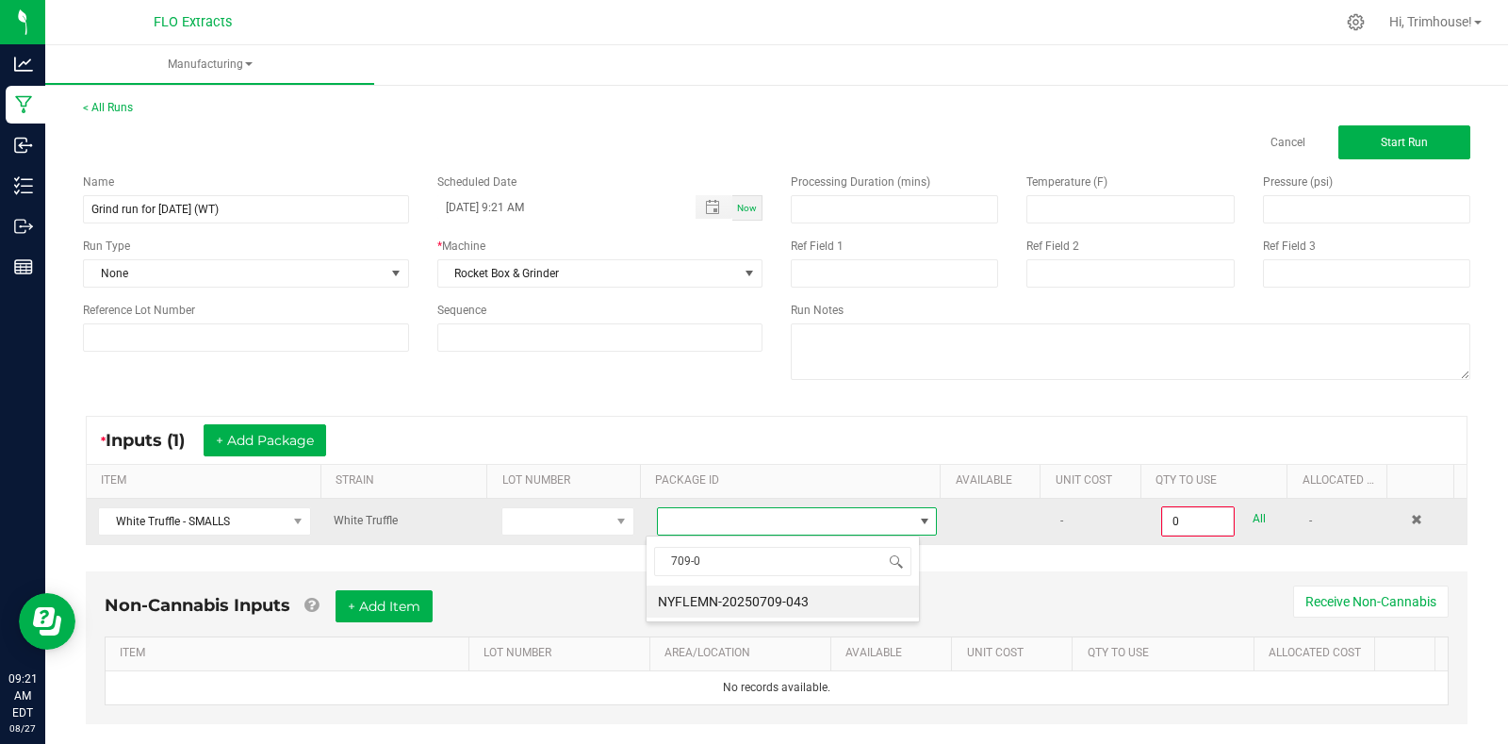
type input "709-04"
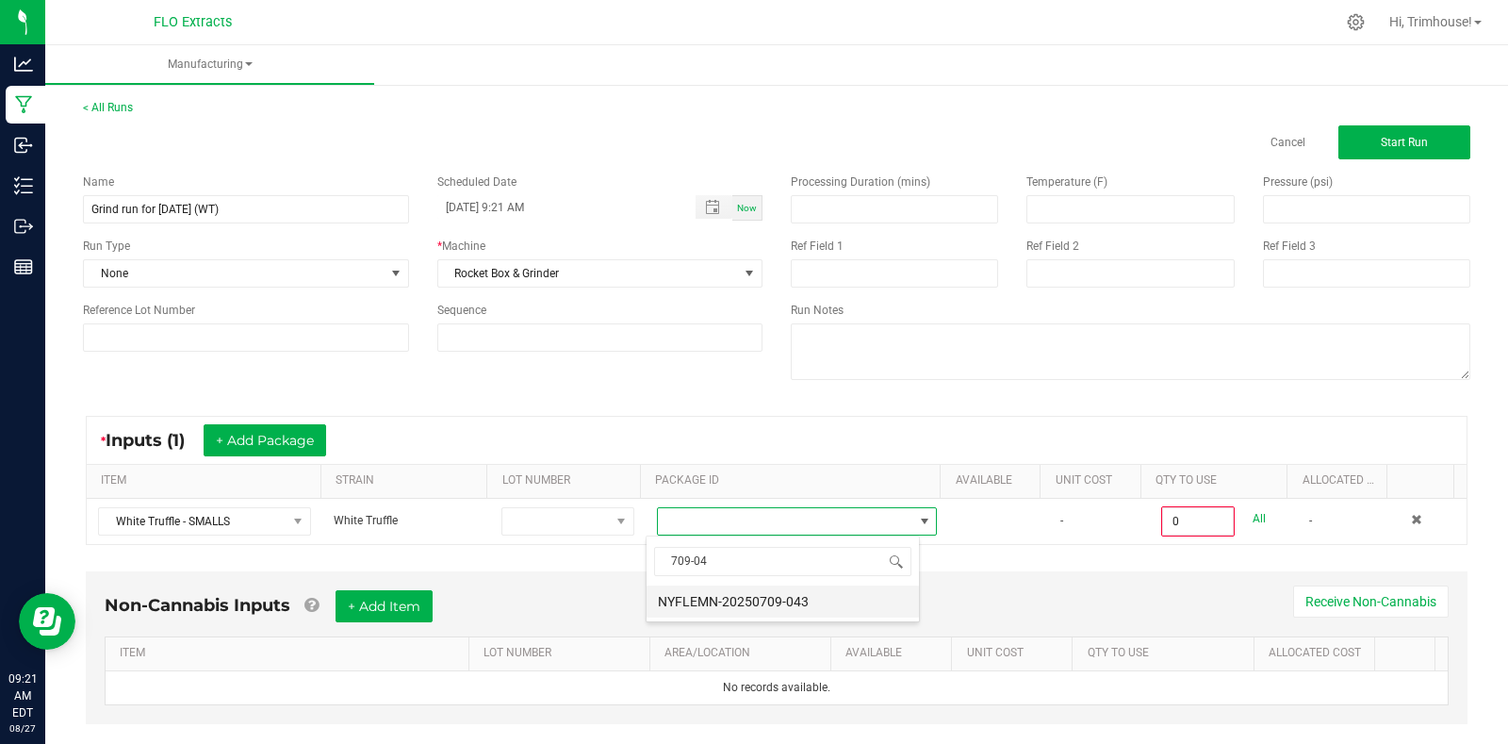
click at [725, 591] on li "NYFLEMN-20250709-043" at bounding box center [783, 601] width 272 height 32
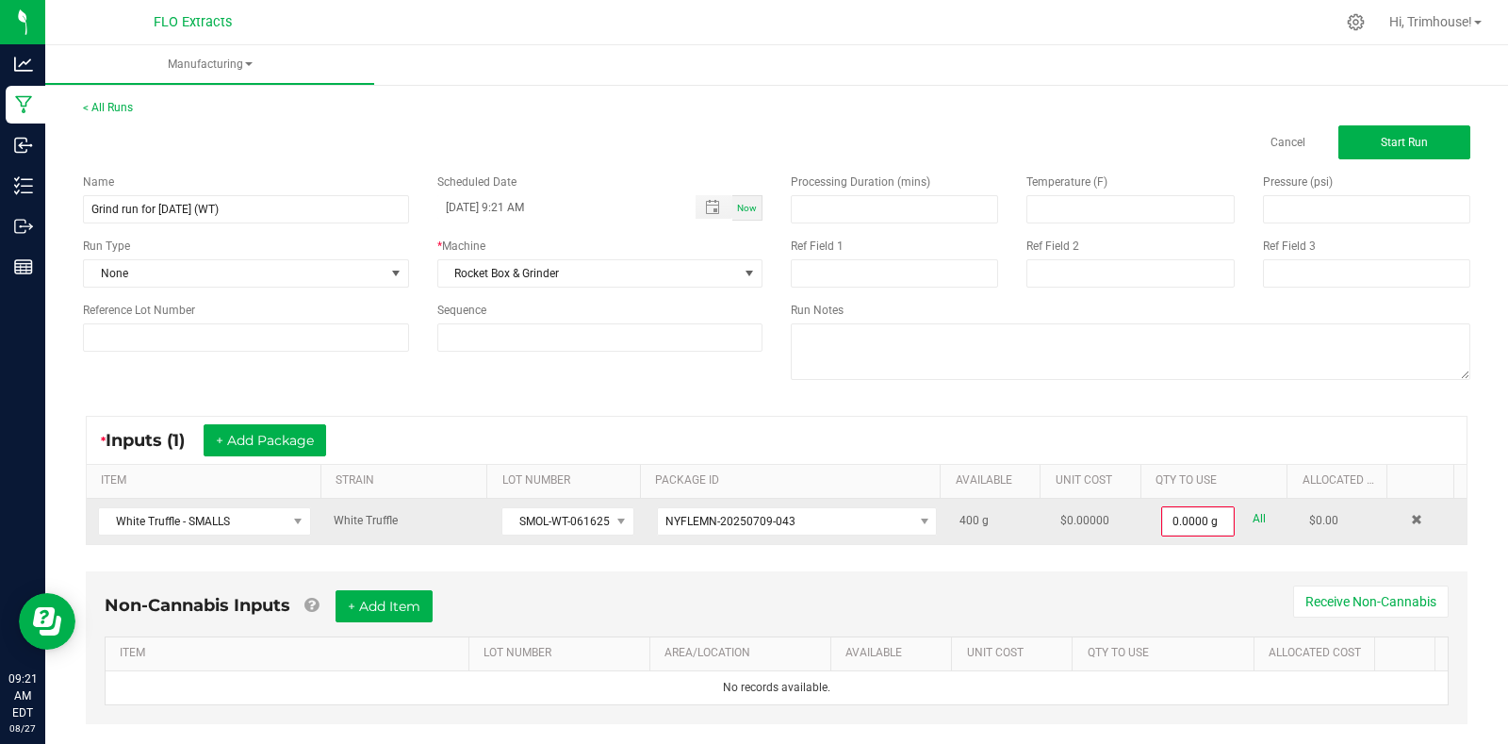
click at [1252, 516] on link "All" at bounding box center [1258, 518] width 13 height 25
type input "400.0000 g"
click at [1410, 133] on button "Start Run" at bounding box center [1404, 142] width 132 height 34
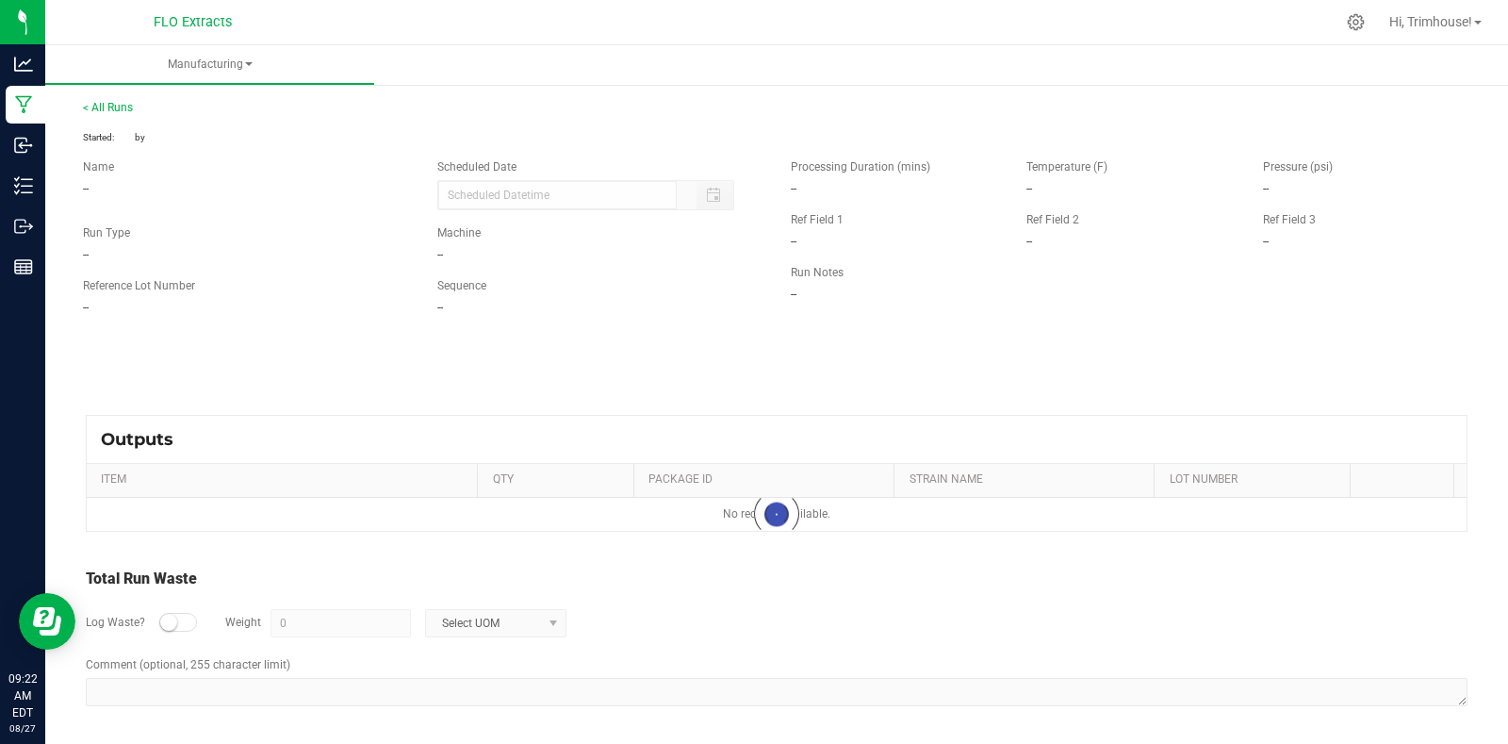
type input "[DATE] 9:21 AM"
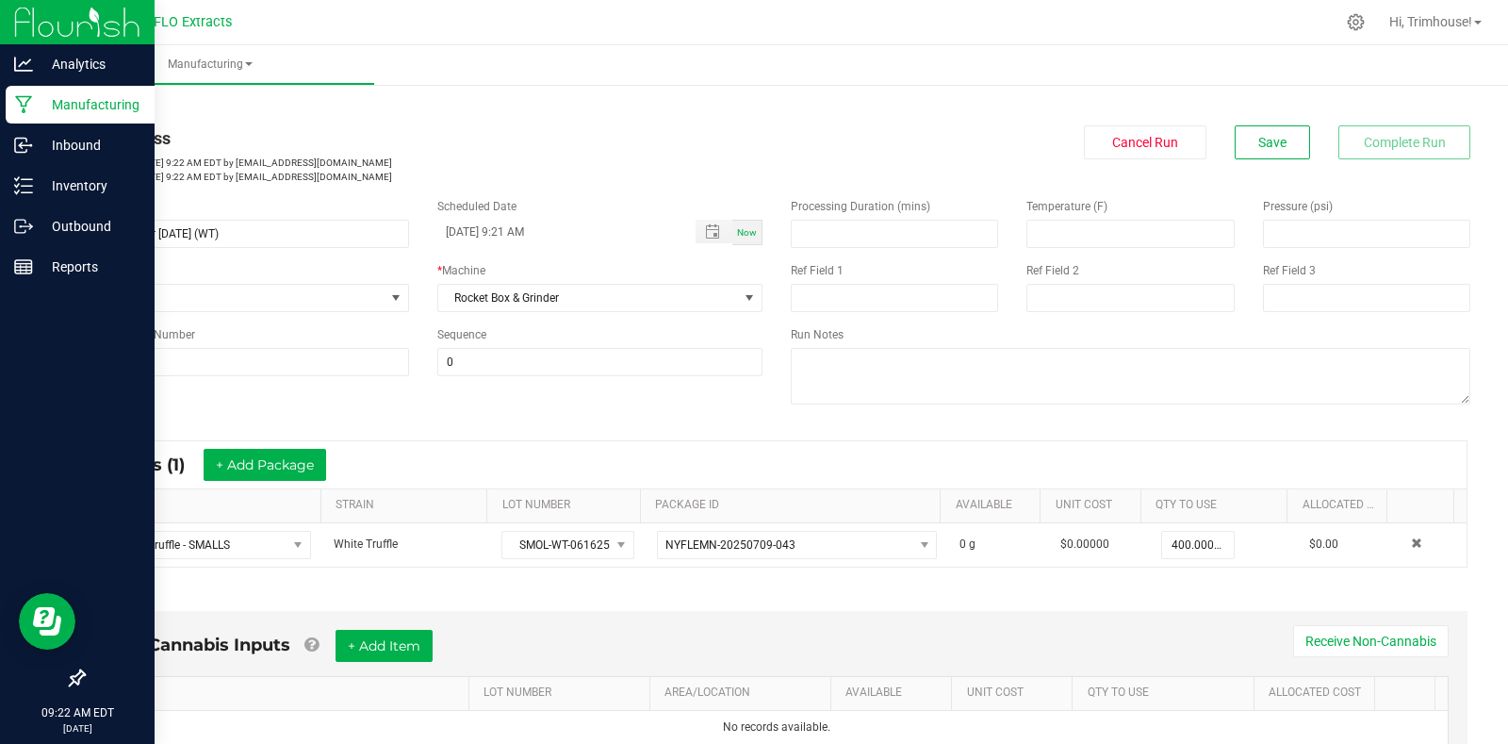
click at [63, 102] on p "Manufacturing" at bounding box center [89, 104] width 113 height 23
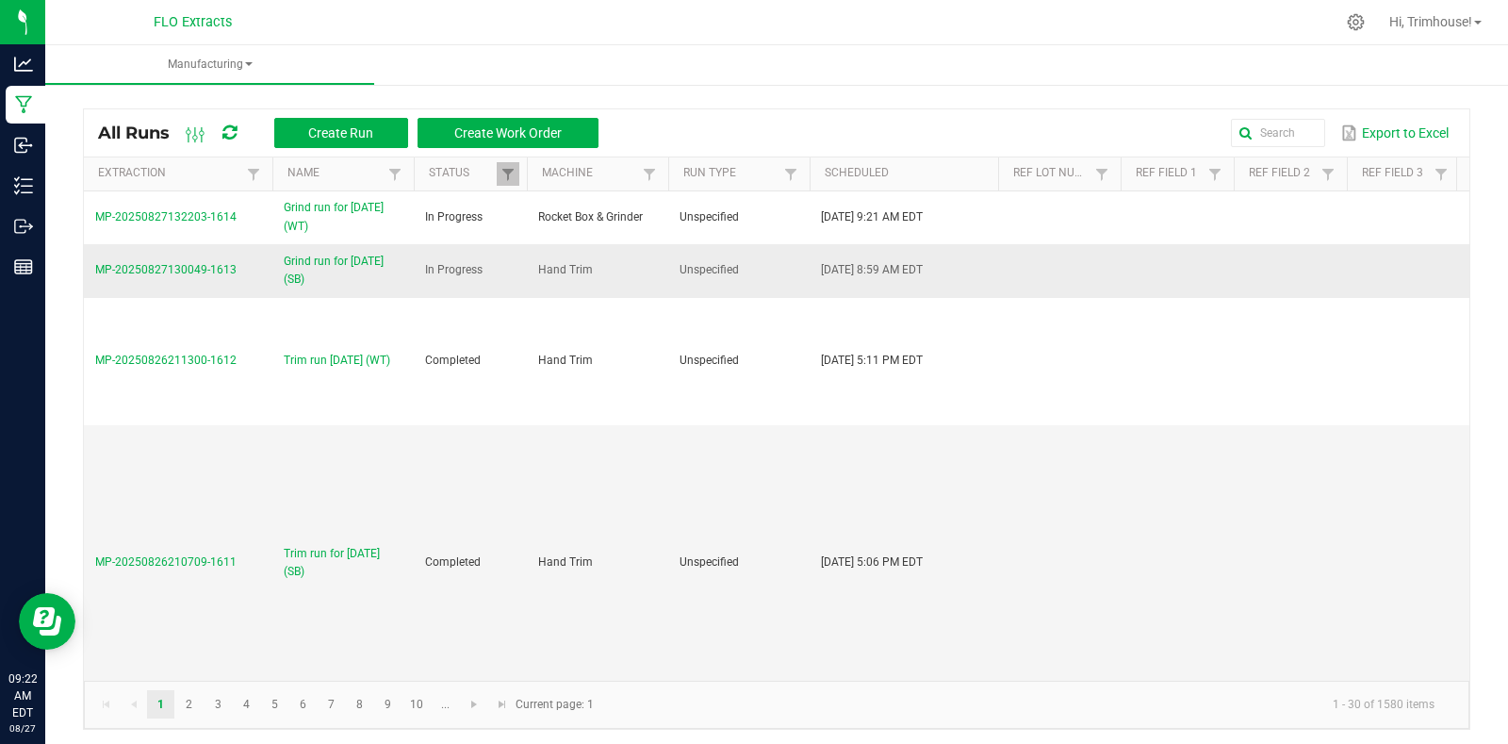
click at [319, 268] on span "Grind run for [DATE] (SB)" at bounding box center [343, 271] width 119 height 36
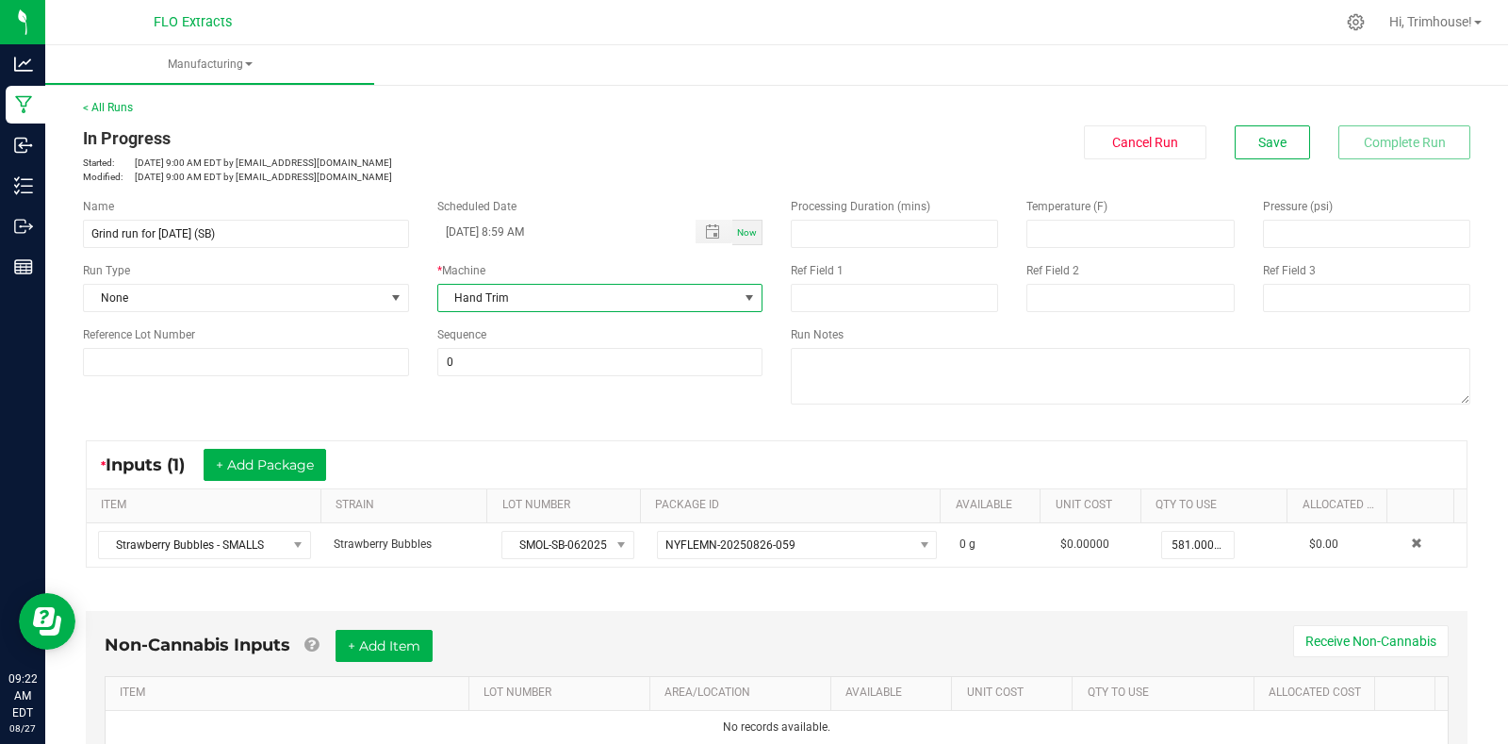
click at [738, 290] on span at bounding box center [750, 298] width 24 height 26
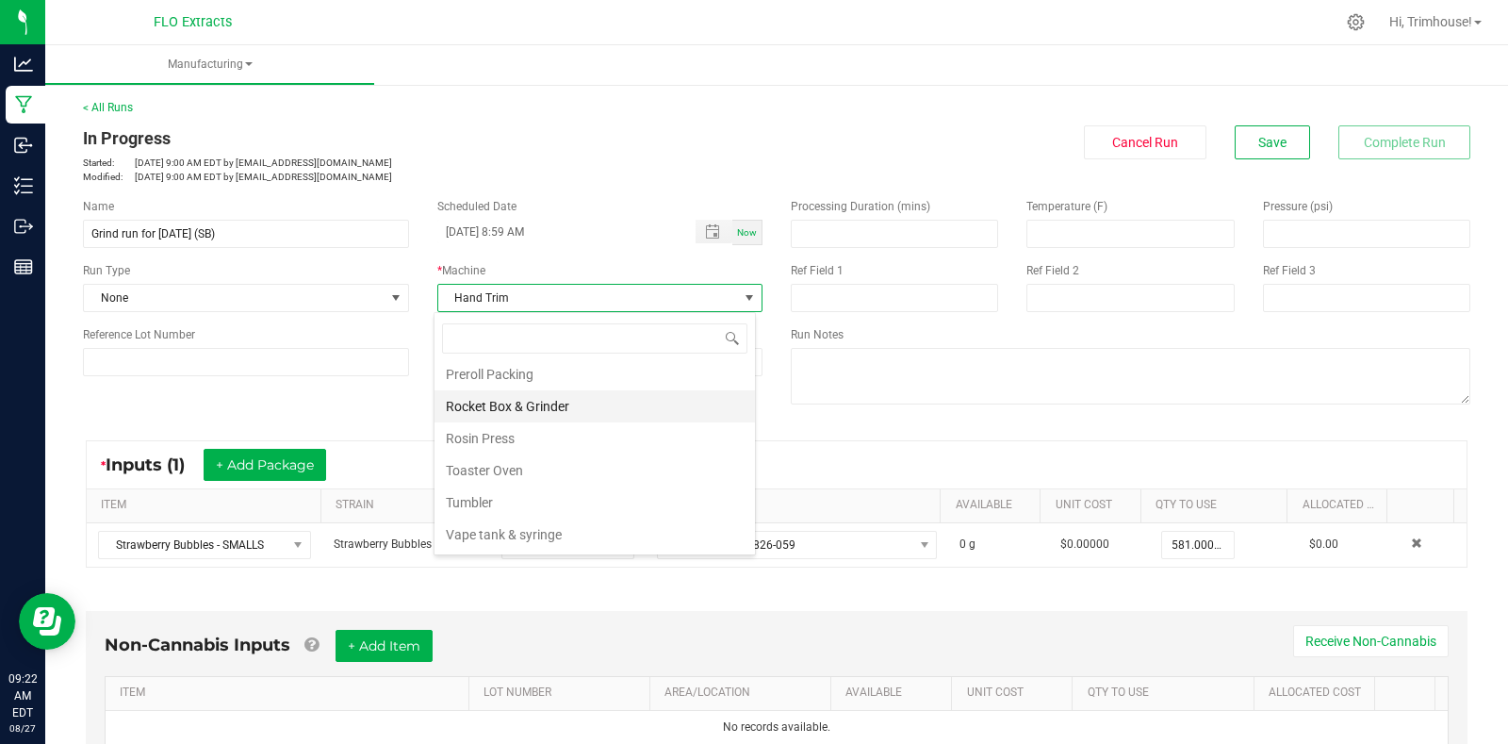
click at [697, 398] on li "Rocket Box & Grinder" at bounding box center [594, 406] width 320 height 32
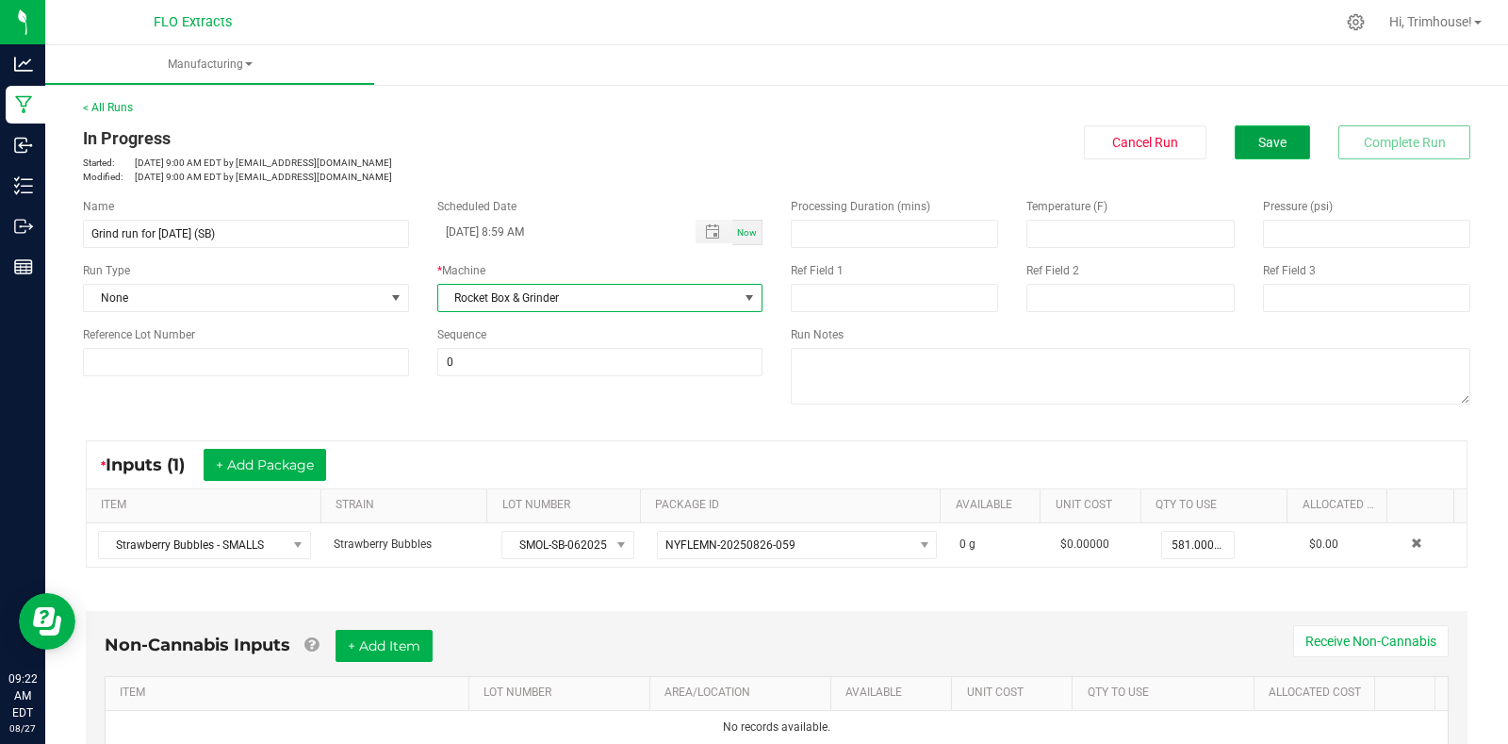
click at [1265, 156] on button "Save" at bounding box center [1272, 142] width 75 height 34
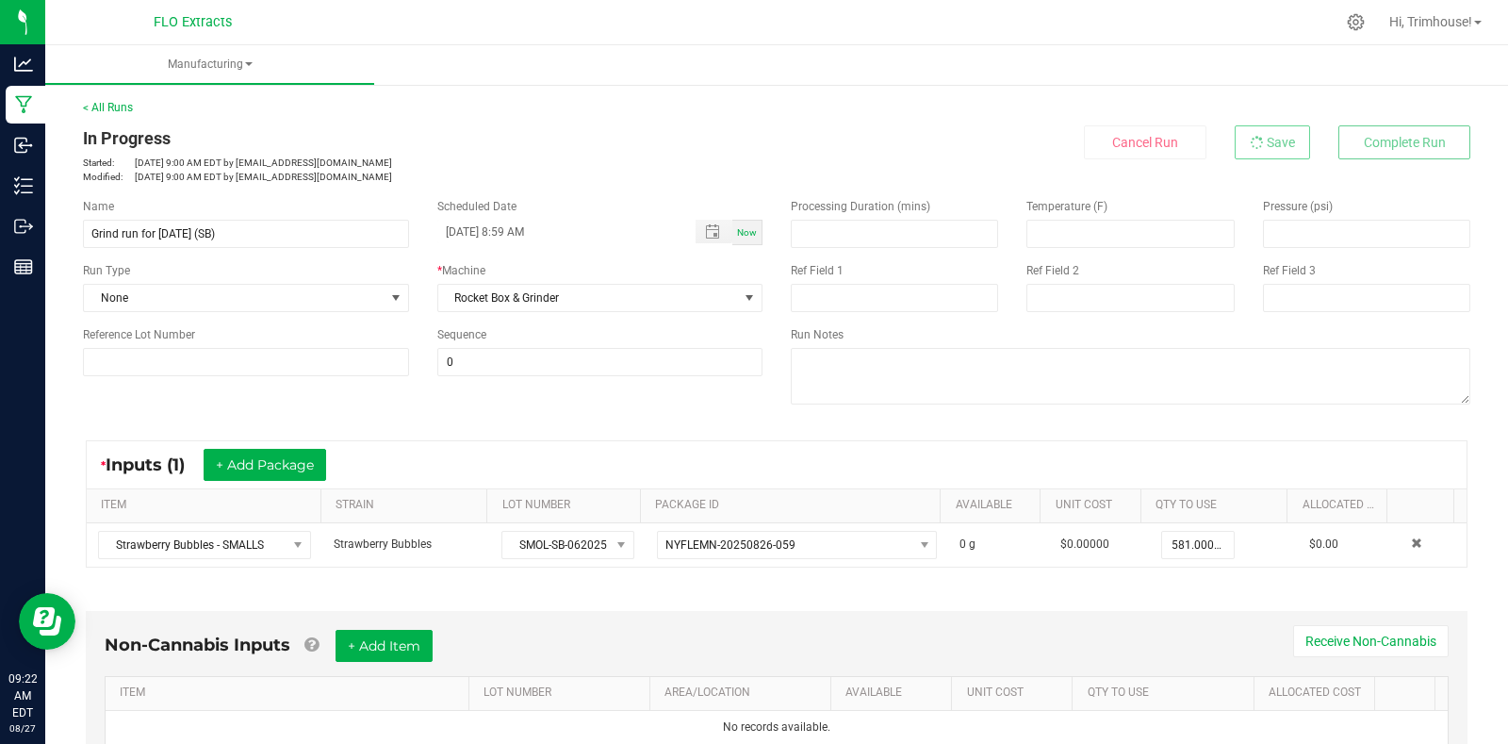
click at [1265, 156] on div "Manufacturing < All Runs In Progress Started: [DATE] 9:00 AM EDT by [EMAIL_ADDR…" at bounding box center [776, 394] width 1463 height 698
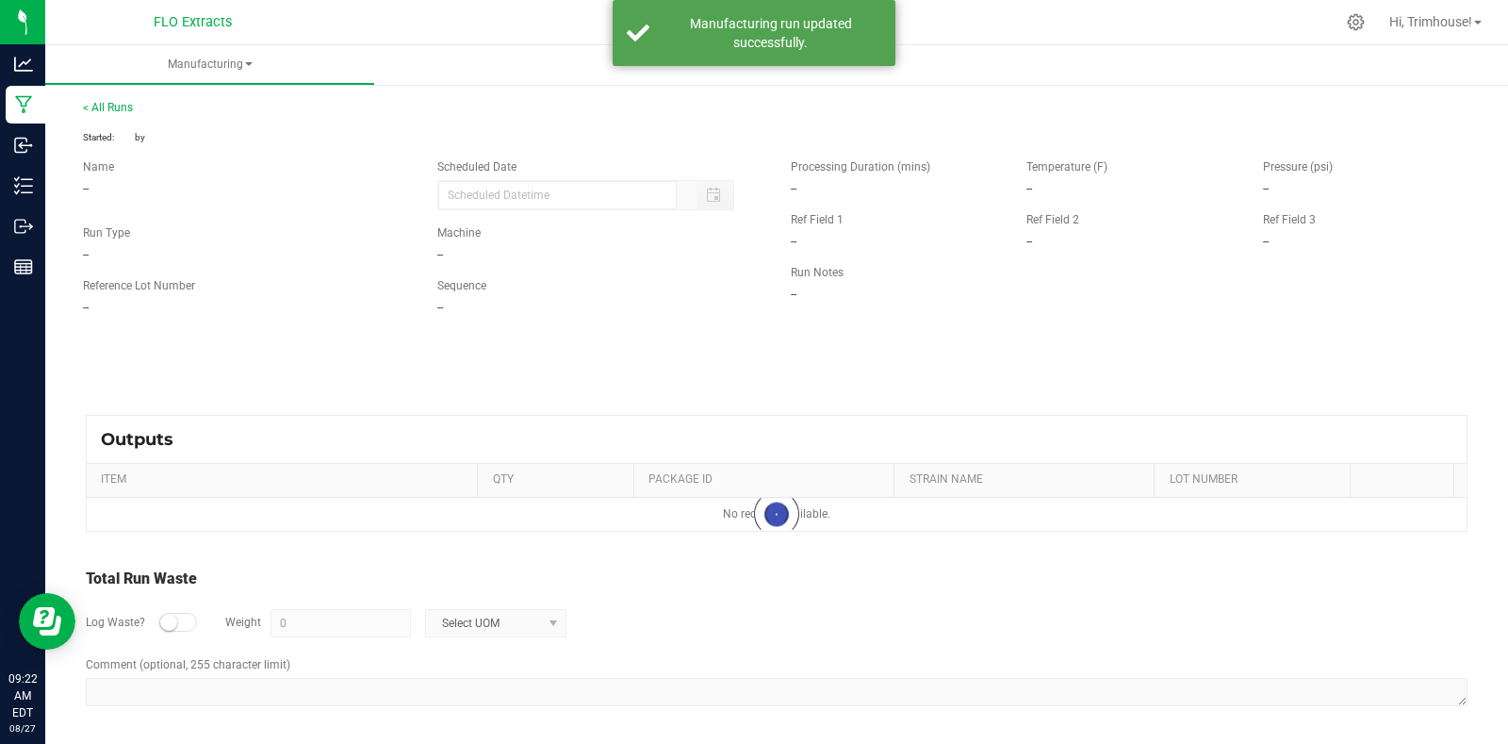
type input "[DATE] 8:59 AM"
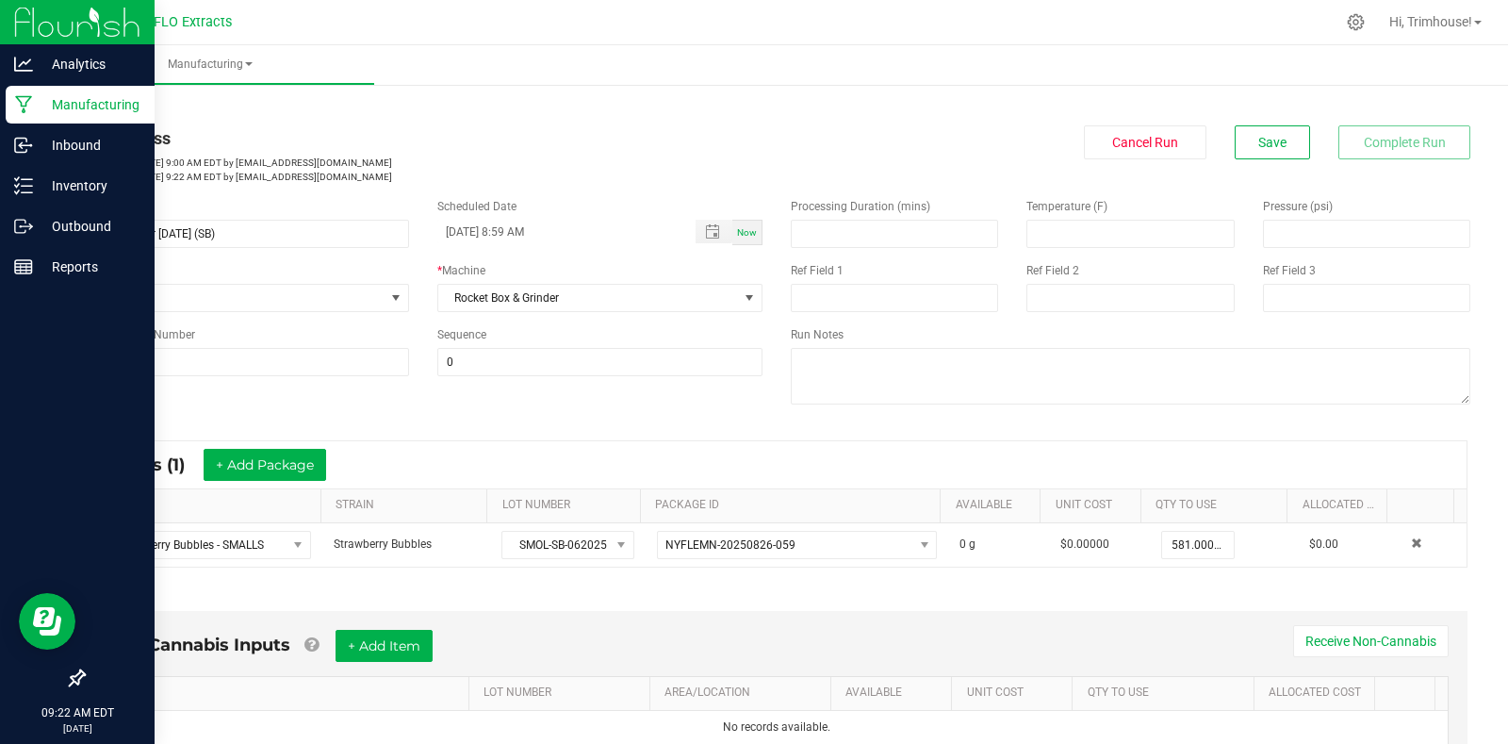
click at [57, 99] on p "Manufacturing" at bounding box center [89, 104] width 113 height 23
